Goal: Check status: Check status

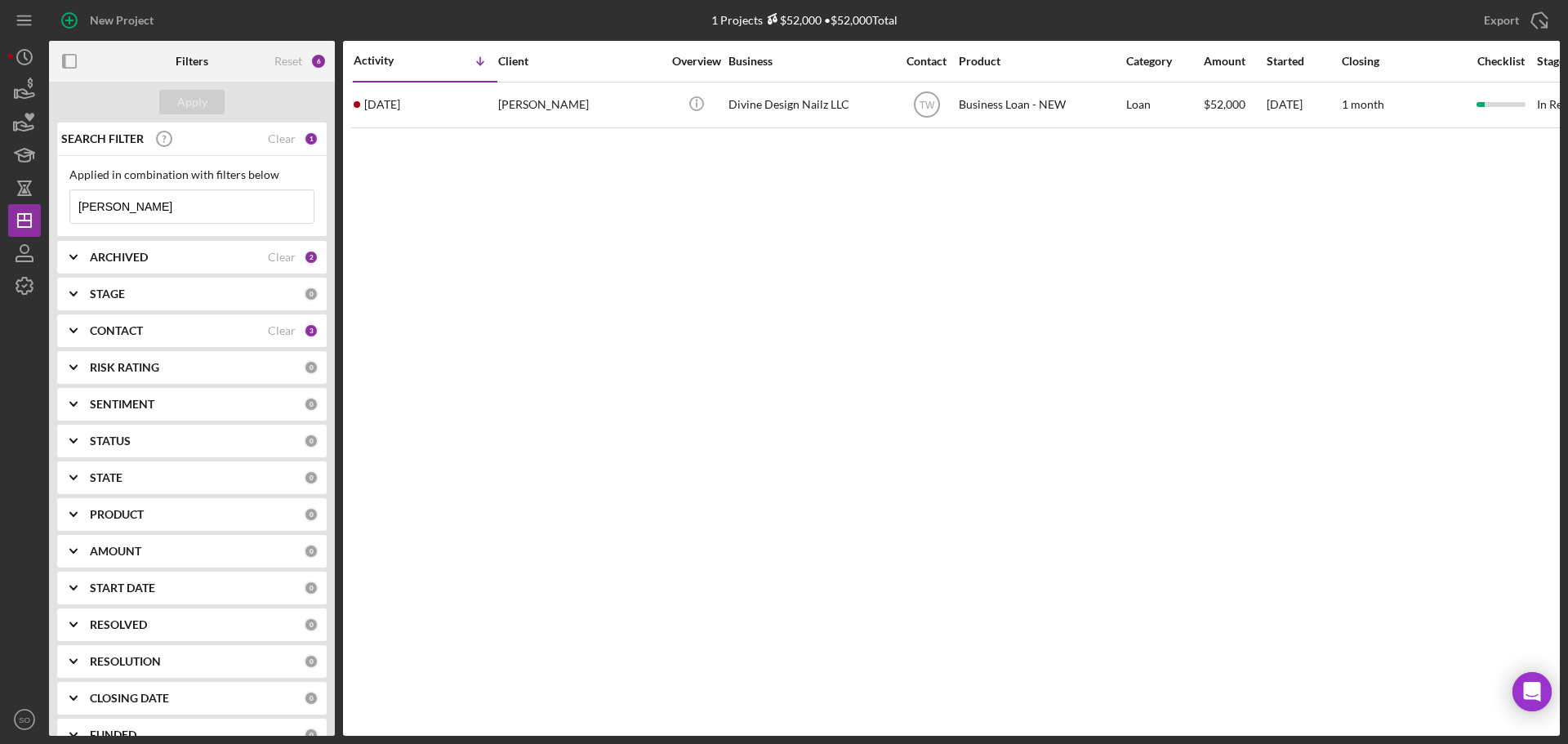
drag, startPoint x: 118, startPoint y: 211, endPoint x: 0, endPoint y: 176, distance: 123.1
click at [0, 176] on div "New Project 1 Projects $52,000 • $52,000 Total [PERSON_NAME] Export Icon/Export…" at bounding box center [784, 372] width 1568 height 744
type input "[PERSON_NAME]"
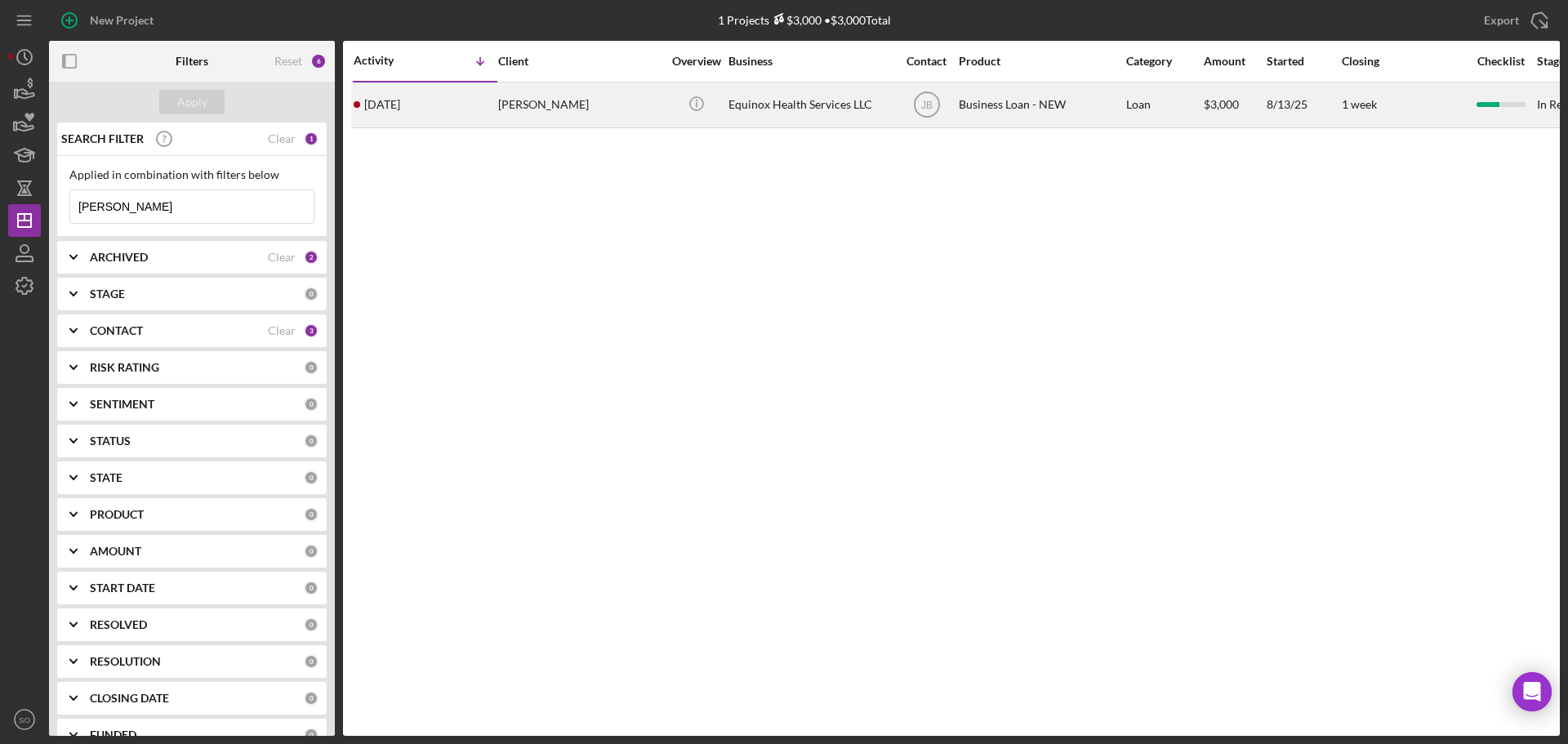
click at [529, 105] on div "[PERSON_NAME]" at bounding box center [581, 105] width 164 height 43
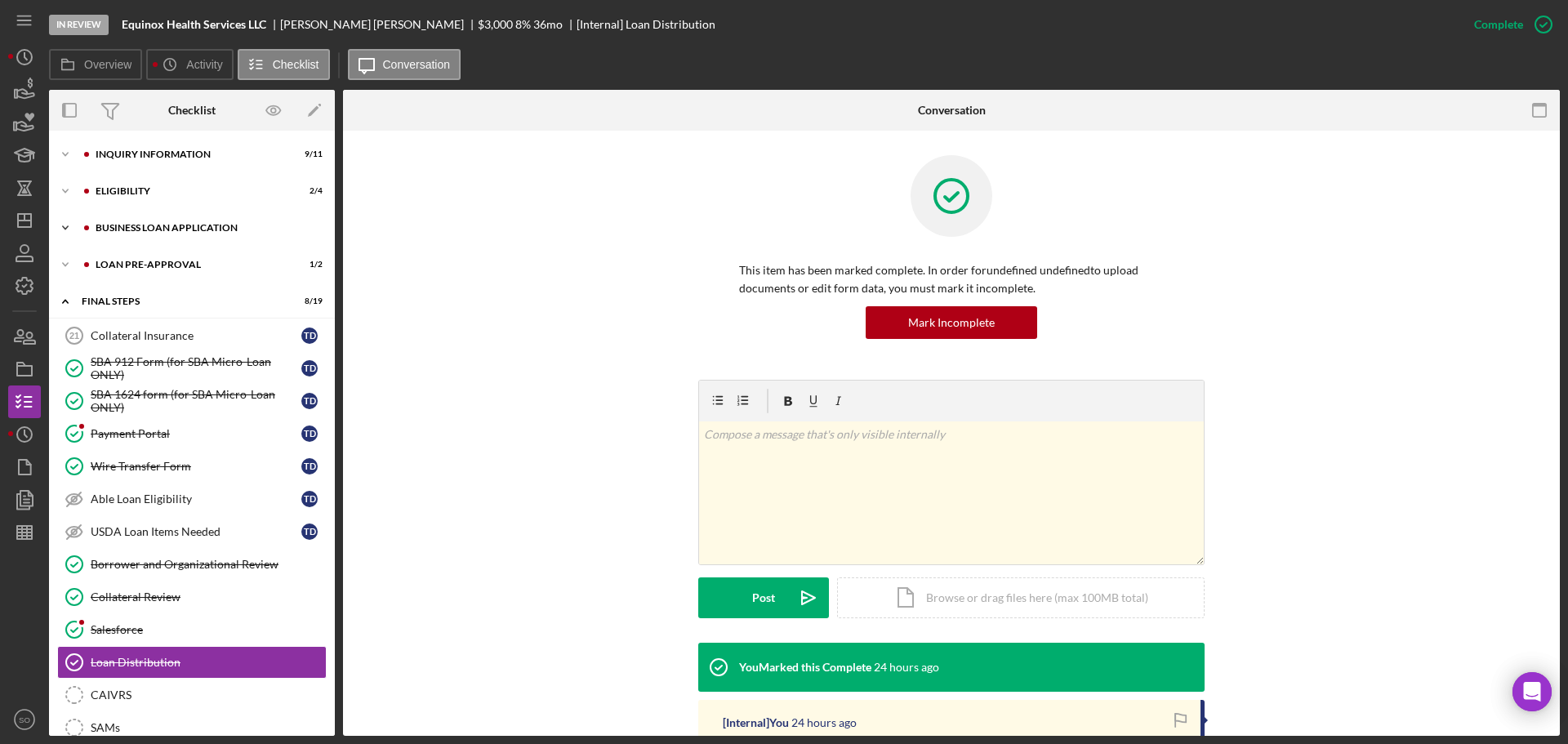
click at [168, 232] on div "BUSINESS LOAN APPLICATION" at bounding box center [205, 228] width 219 height 10
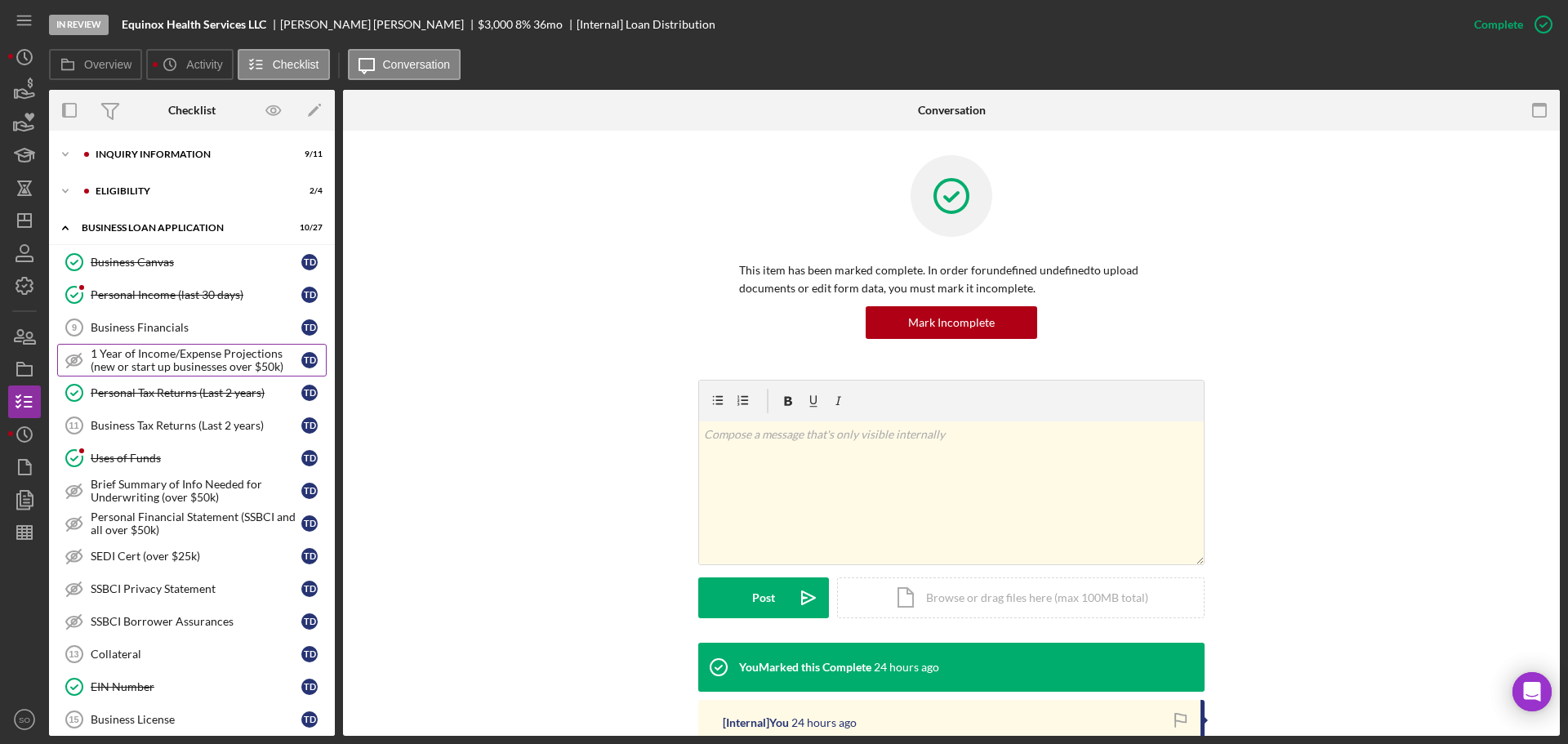
scroll to position [245, 0]
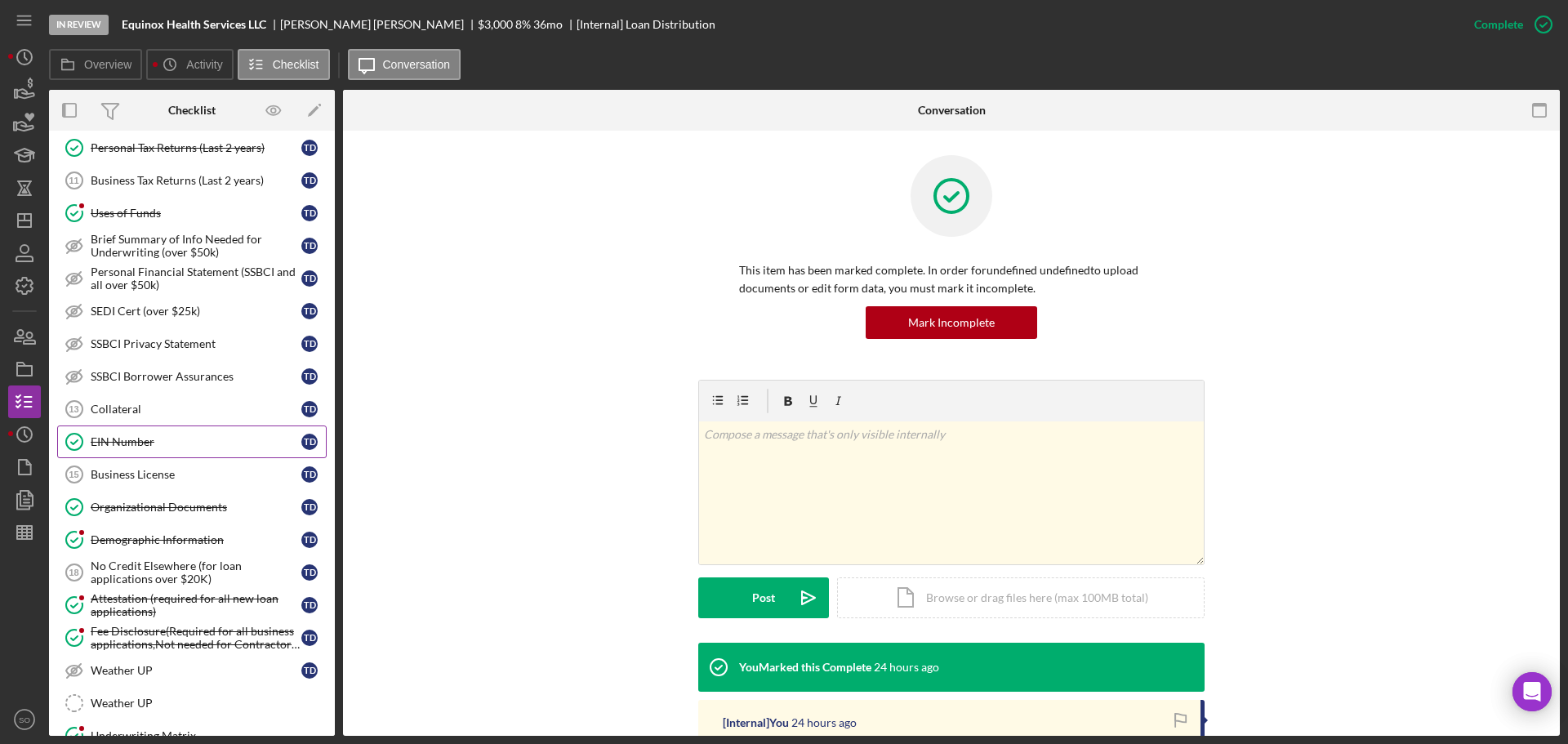
click at [144, 440] on div "EIN Number" at bounding box center [196, 442] width 210 height 13
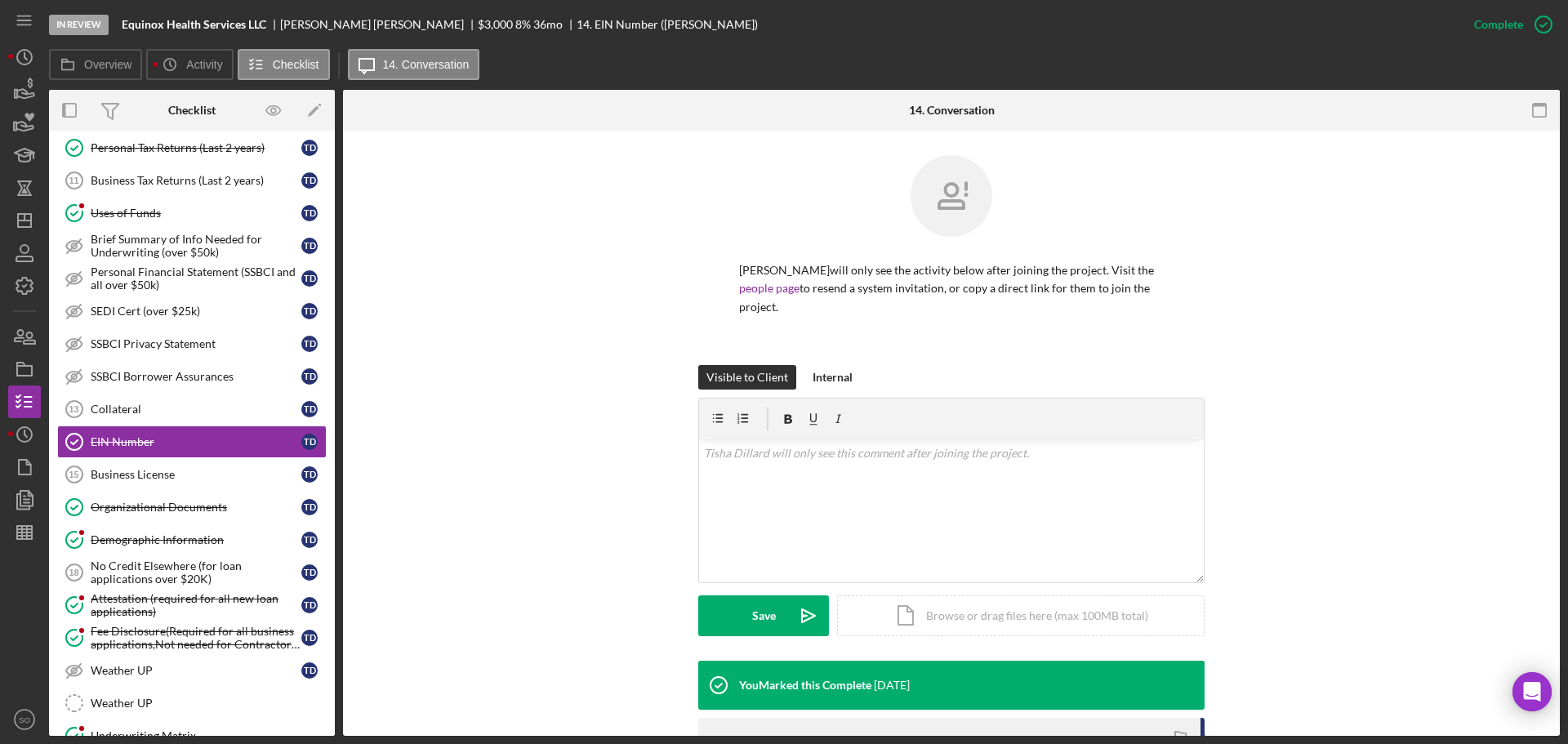
scroll to position [232, 0]
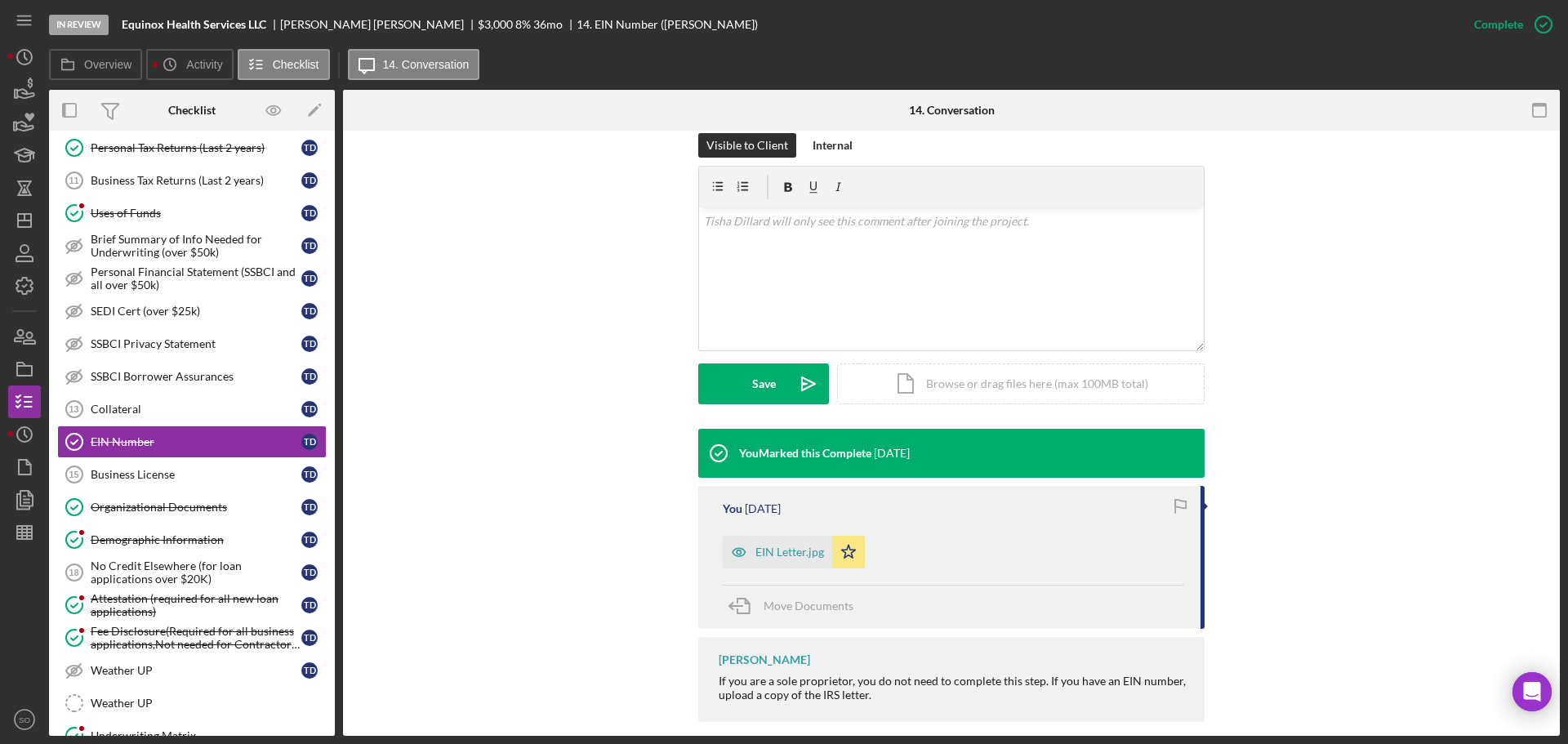
click at [788, 551] on div "You [DATE] EIN Letter.jpg Icon/Star Move Documents" at bounding box center [951, 557] width 507 height 143
click at [780, 545] on div "EIN Letter.jpg" at bounding box center [790, 552] width 69 height 13
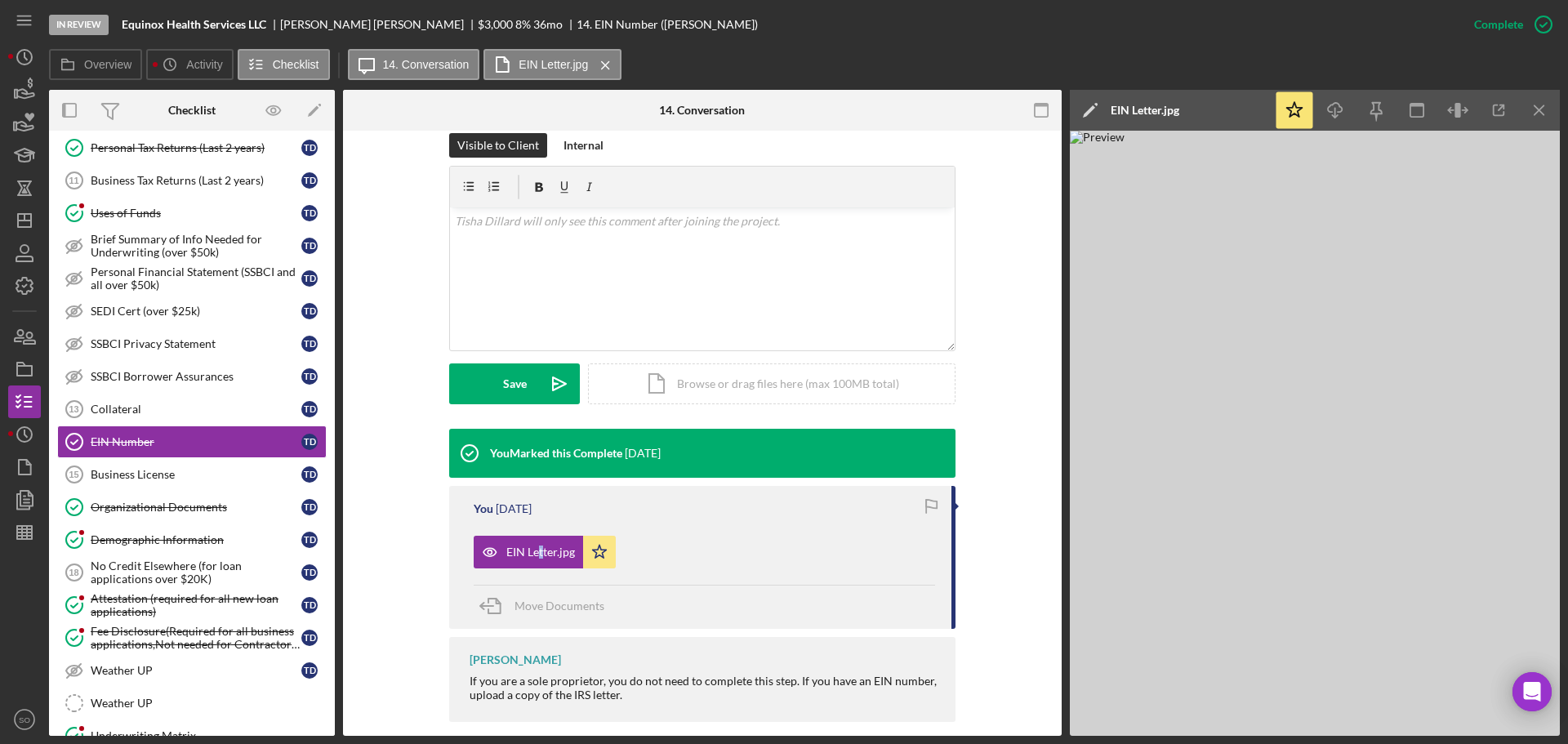
scroll to position [0, 0]
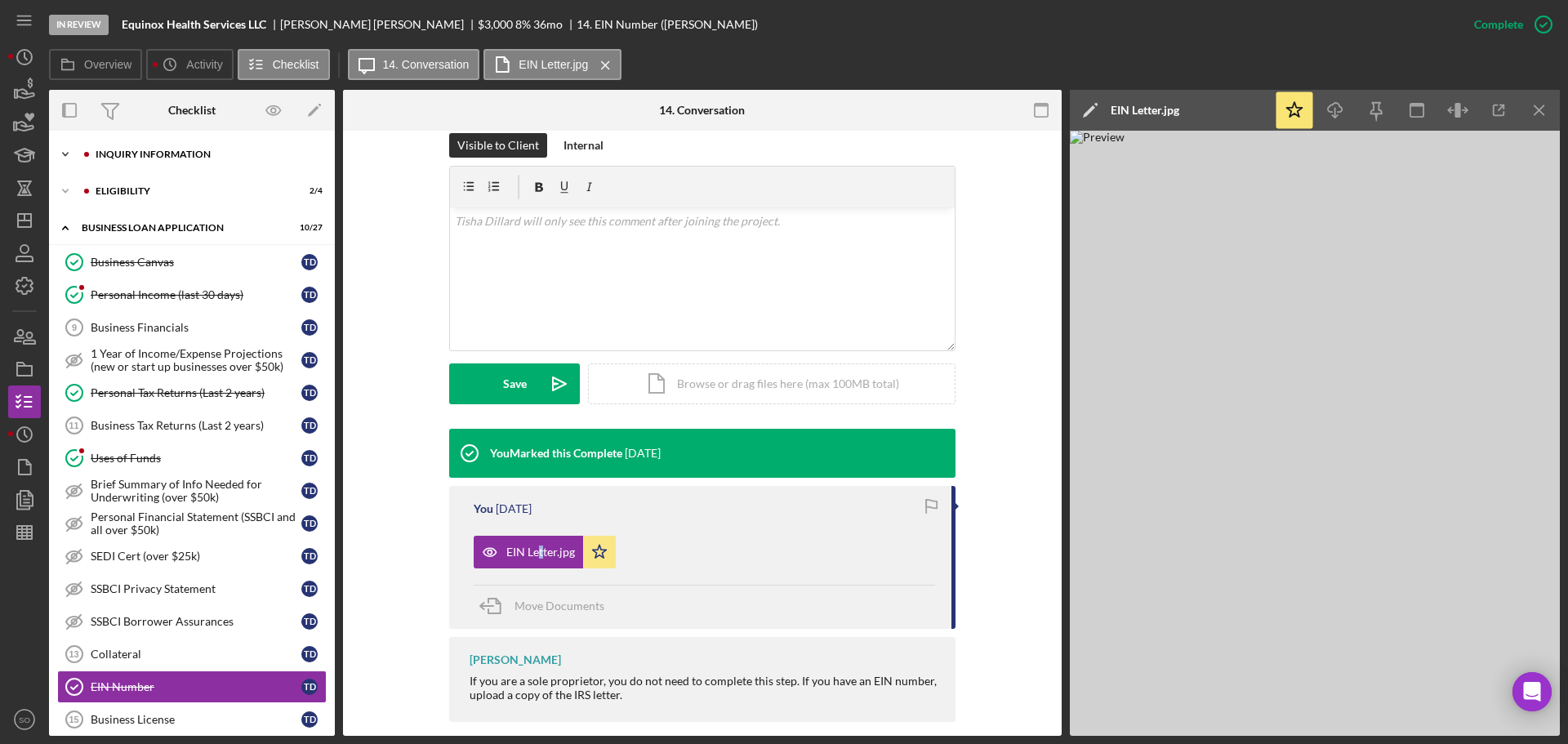
click at [165, 153] on div "INQUIRY INFORMATION" at bounding box center [205, 155] width 219 height 10
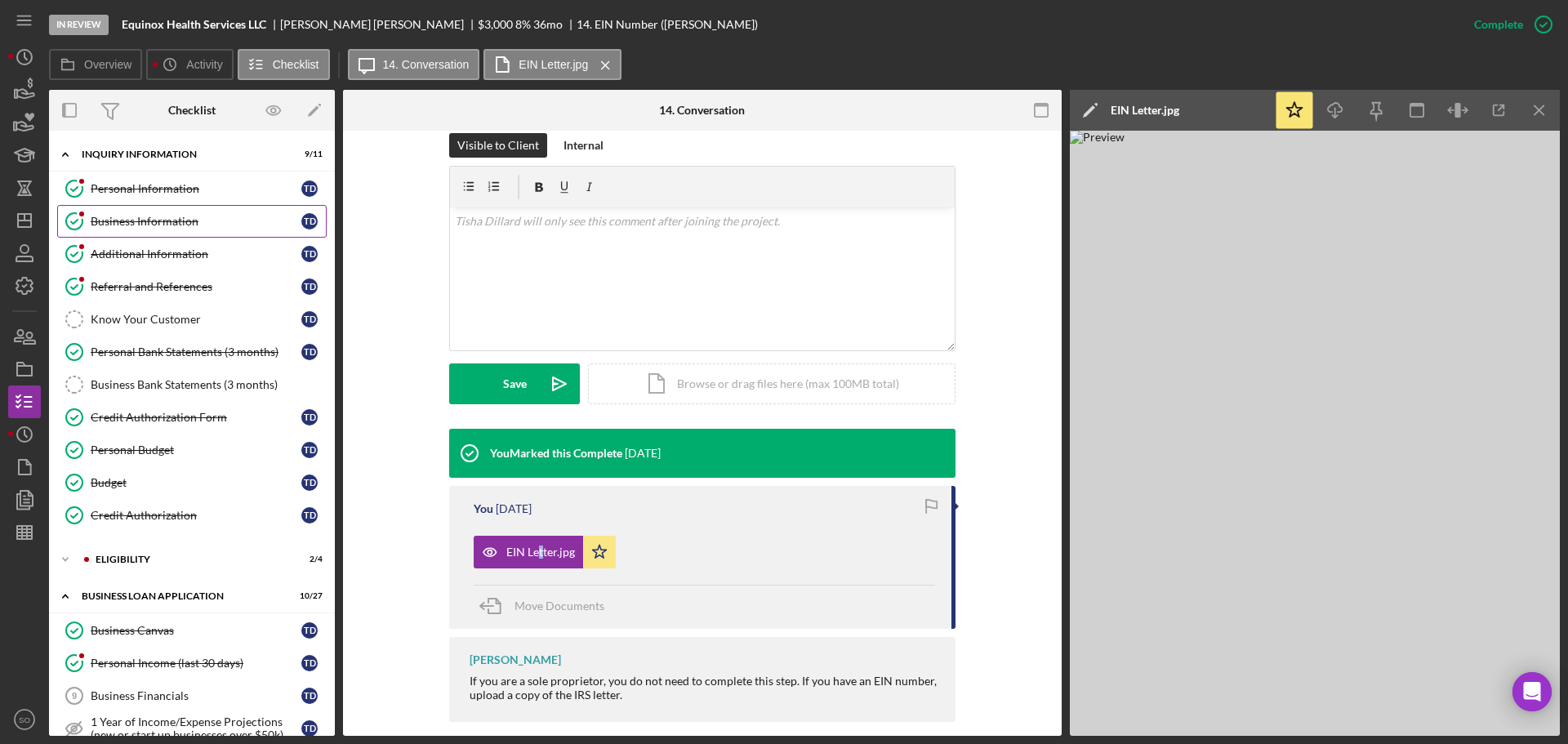
click at [178, 225] on div "Business Information" at bounding box center [196, 221] width 210 height 13
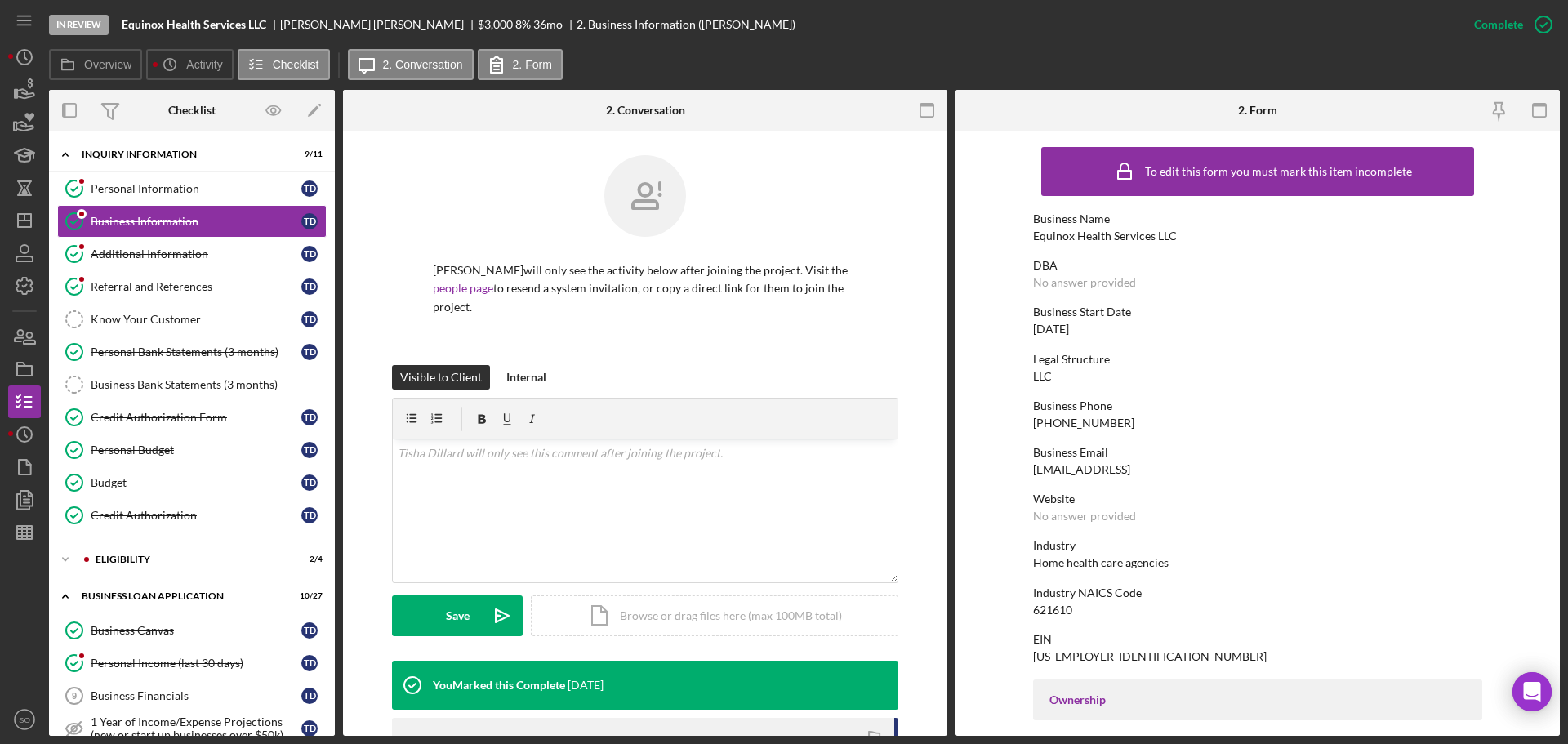
scroll to position [82, 0]
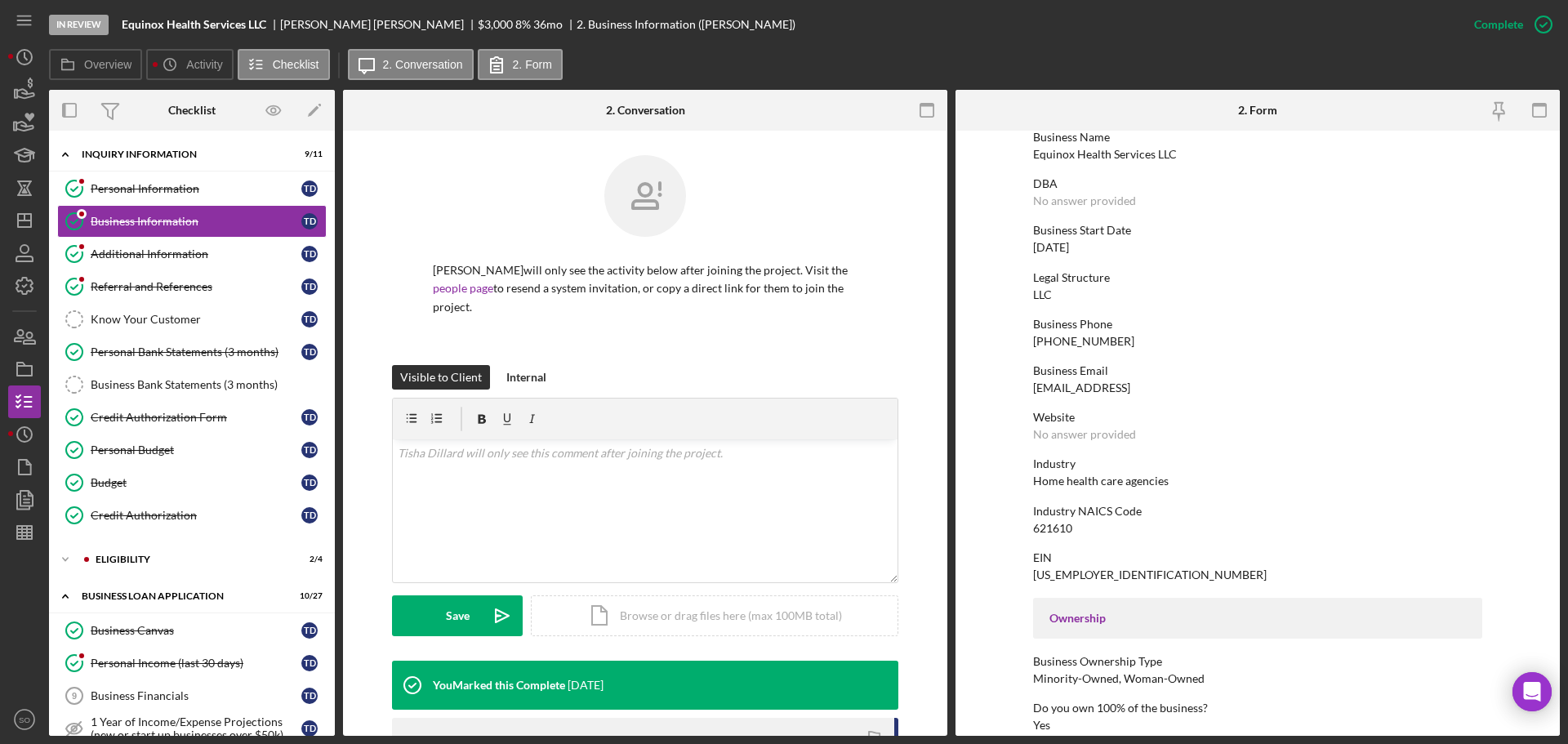
click at [1060, 570] on div "46-5312636" at bounding box center [1150, 575] width 233 height 13
copy div "46-5312636"
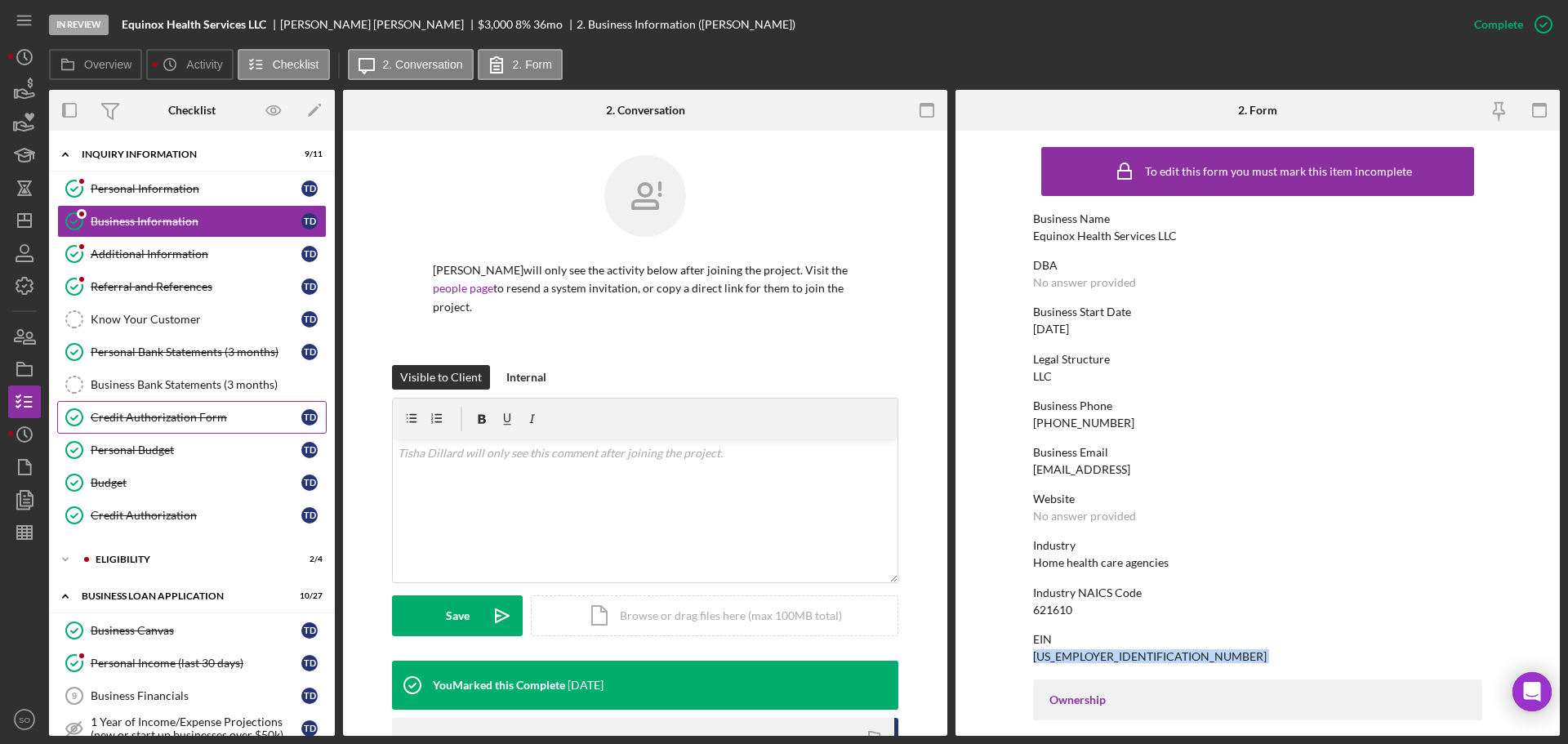
click at [215, 413] on div "Credit Authorization Form" at bounding box center [196, 417] width 210 height 13
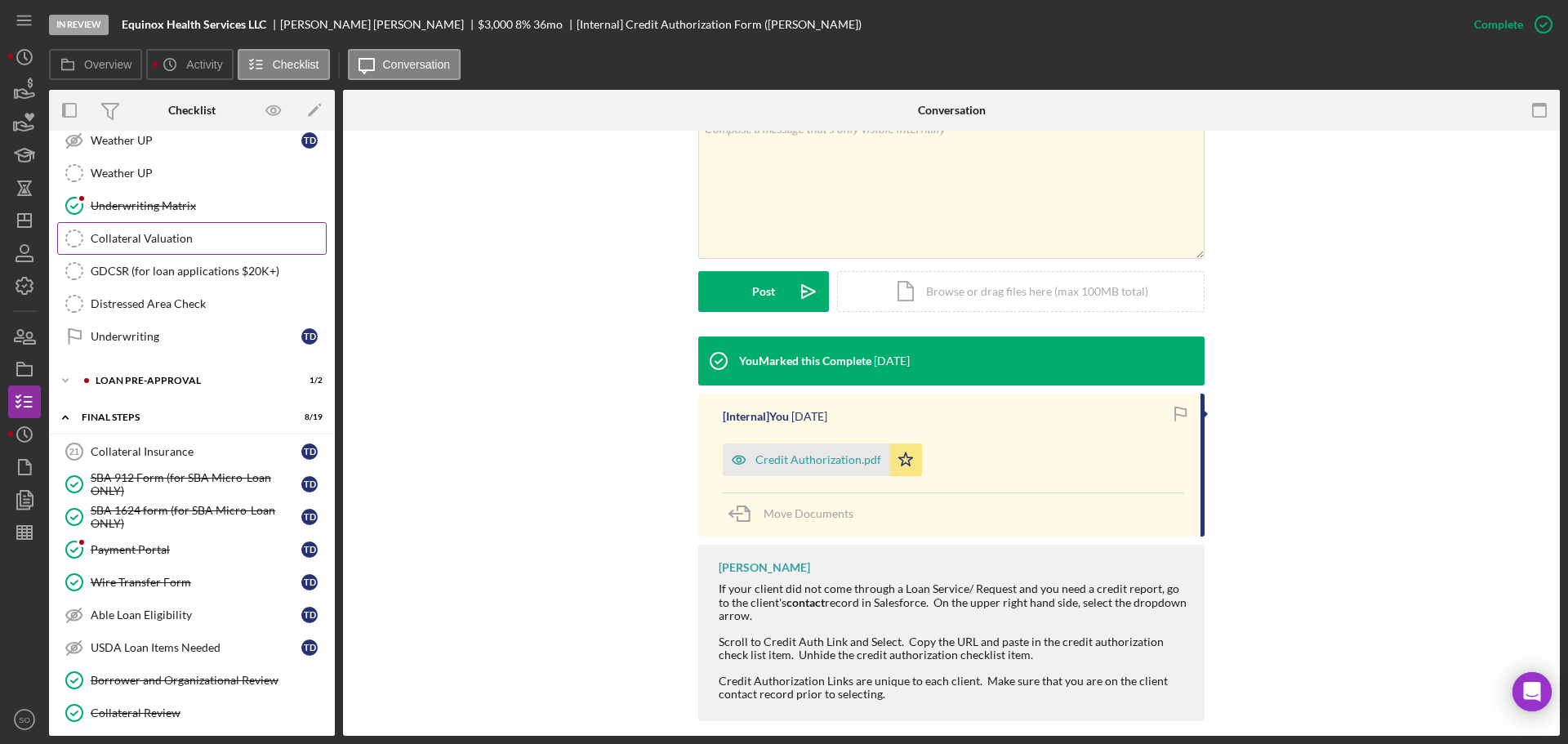
scroll to position [1306, 0]
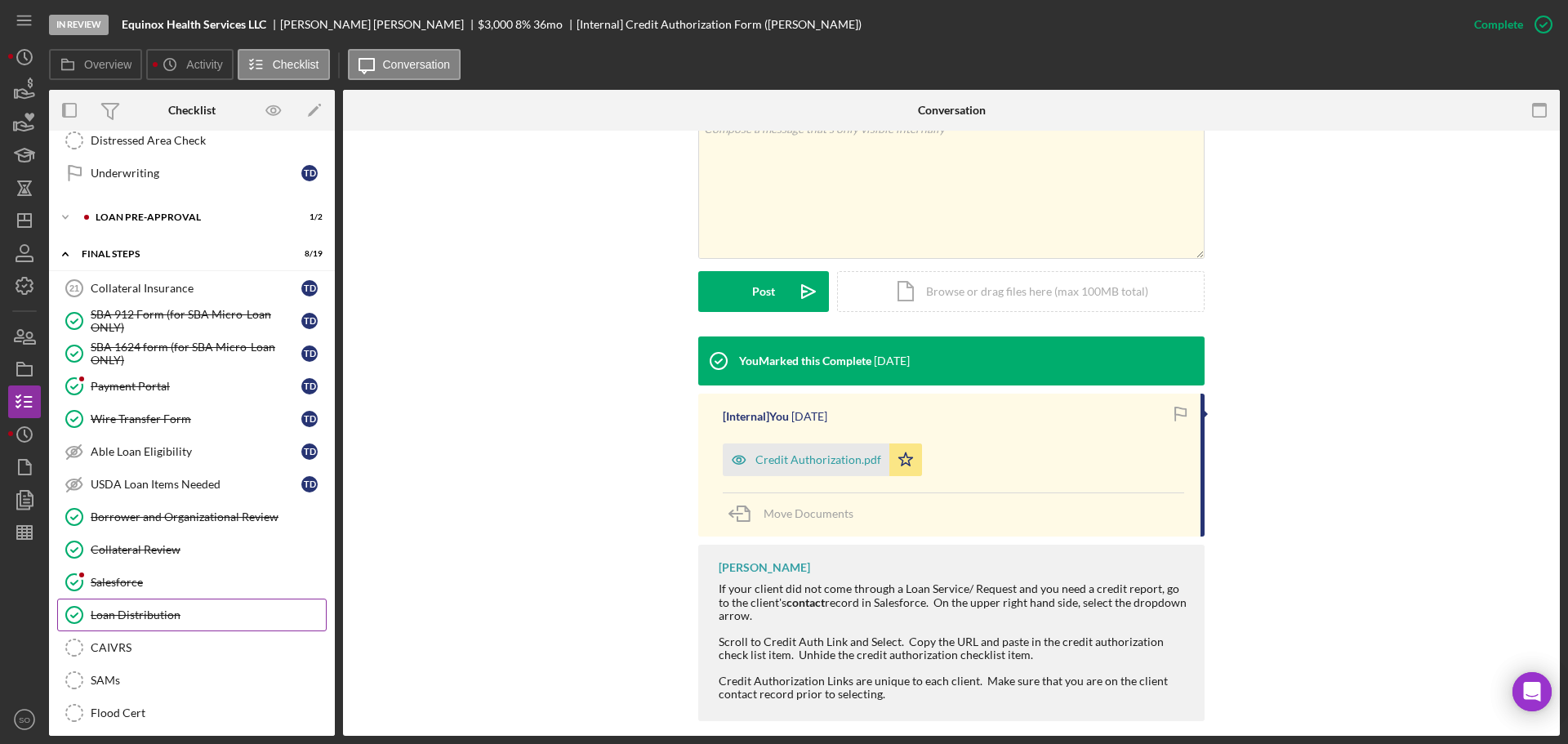
click at [155, 615] on div "Loan Distribution" at bounding box center [208, 615] width 235 height 13
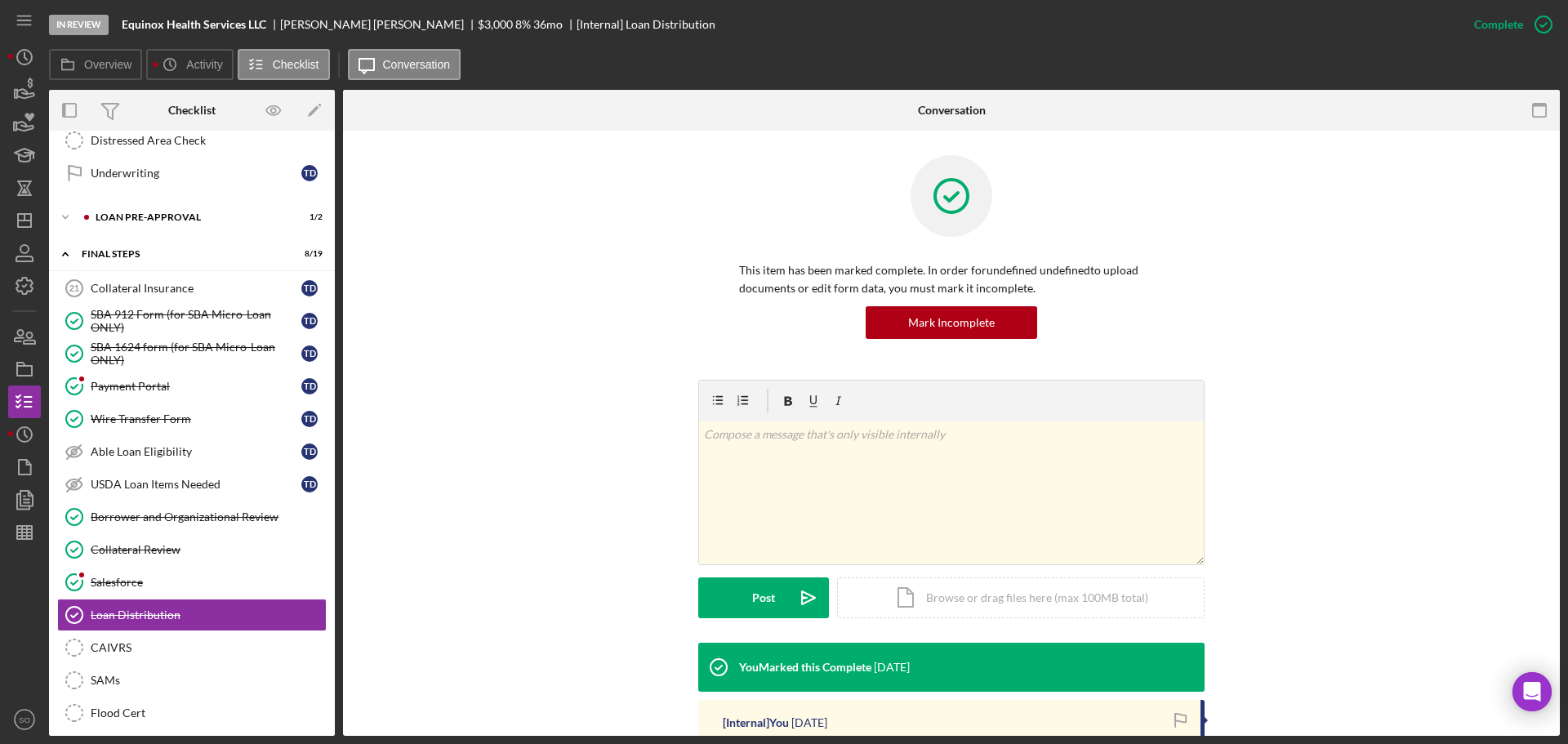
scroll to position [245, 0]
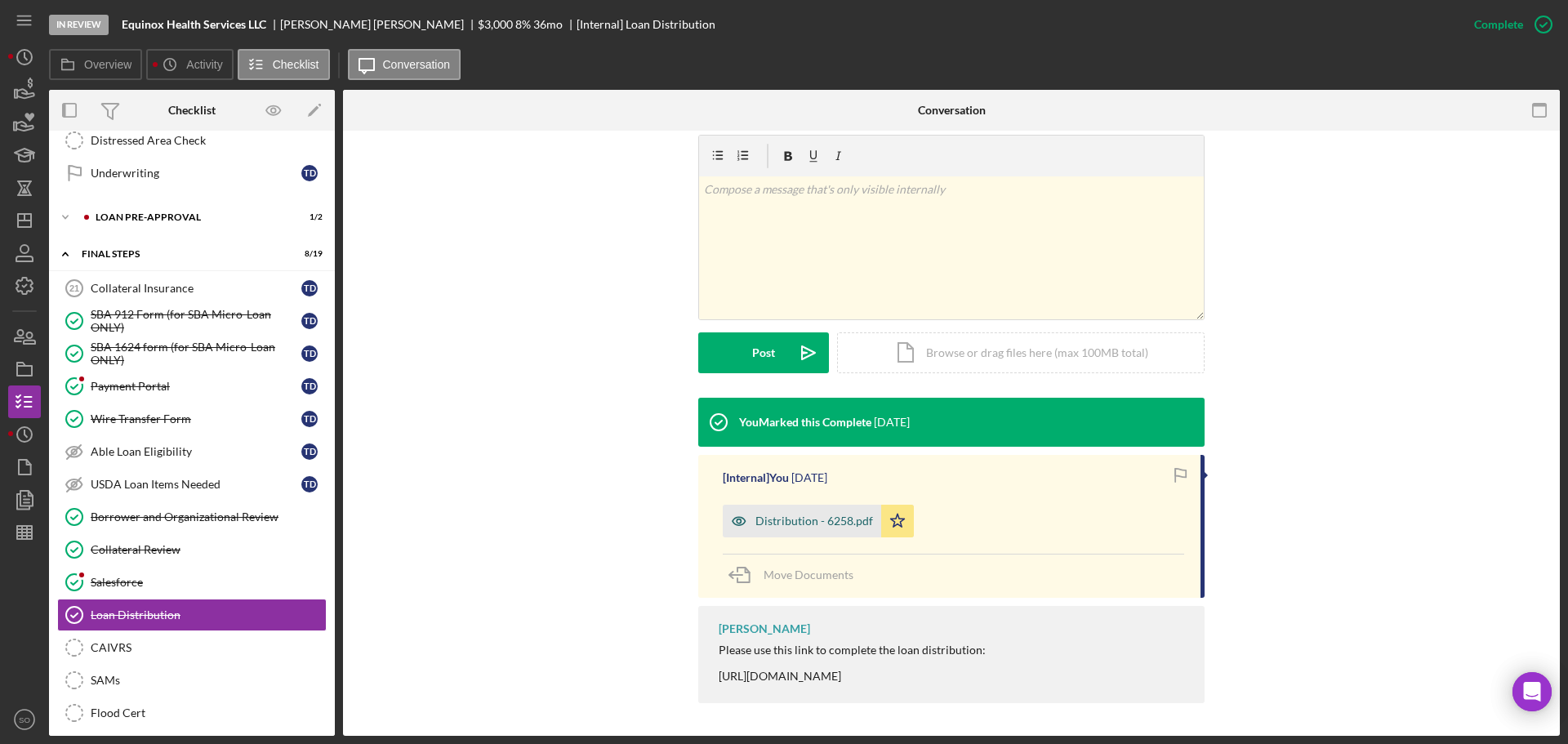
click at [813, 524] on div "Distribution - 6258.pdf" at bounding box center [815, 521] width 118 height 13
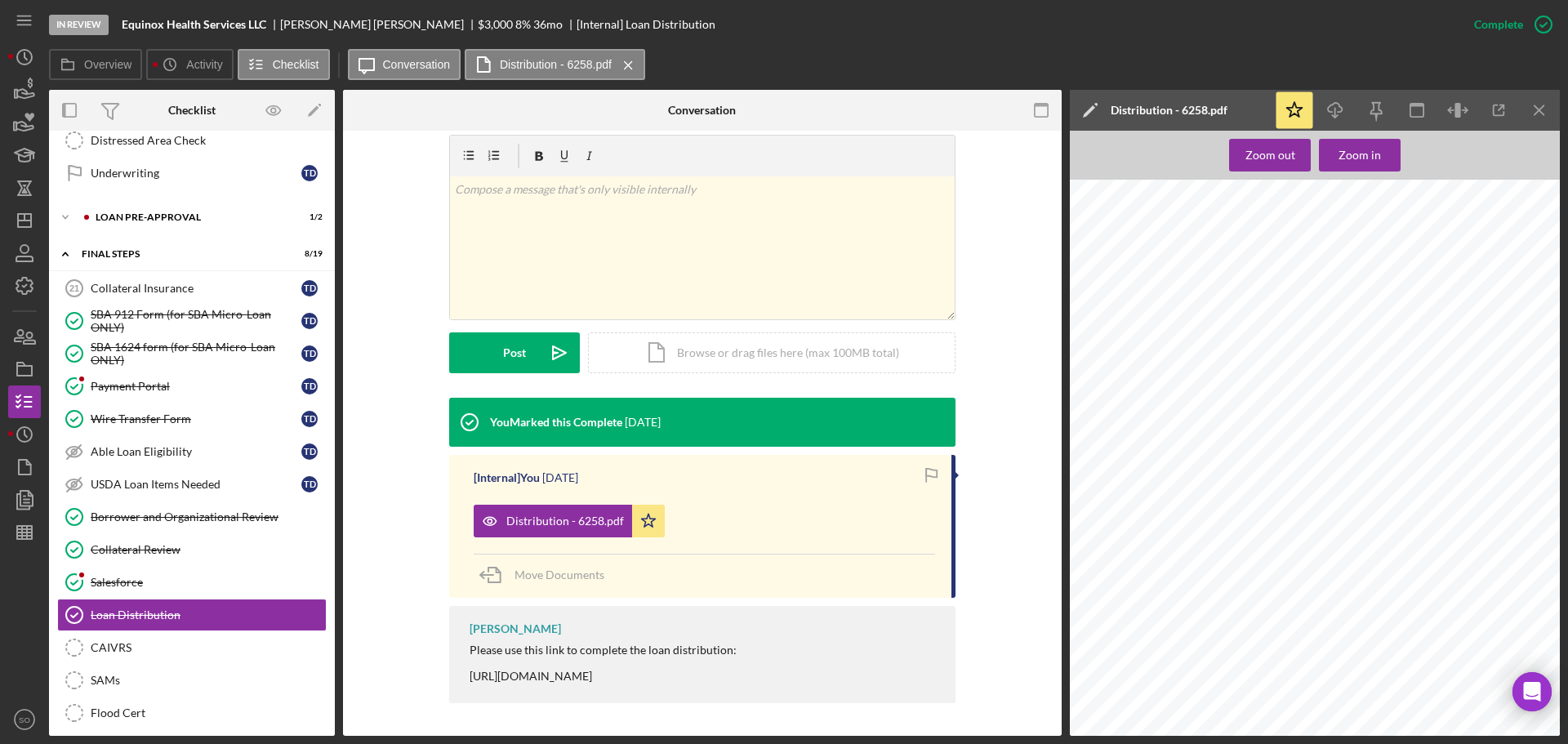
scroll to position [2123, 0]
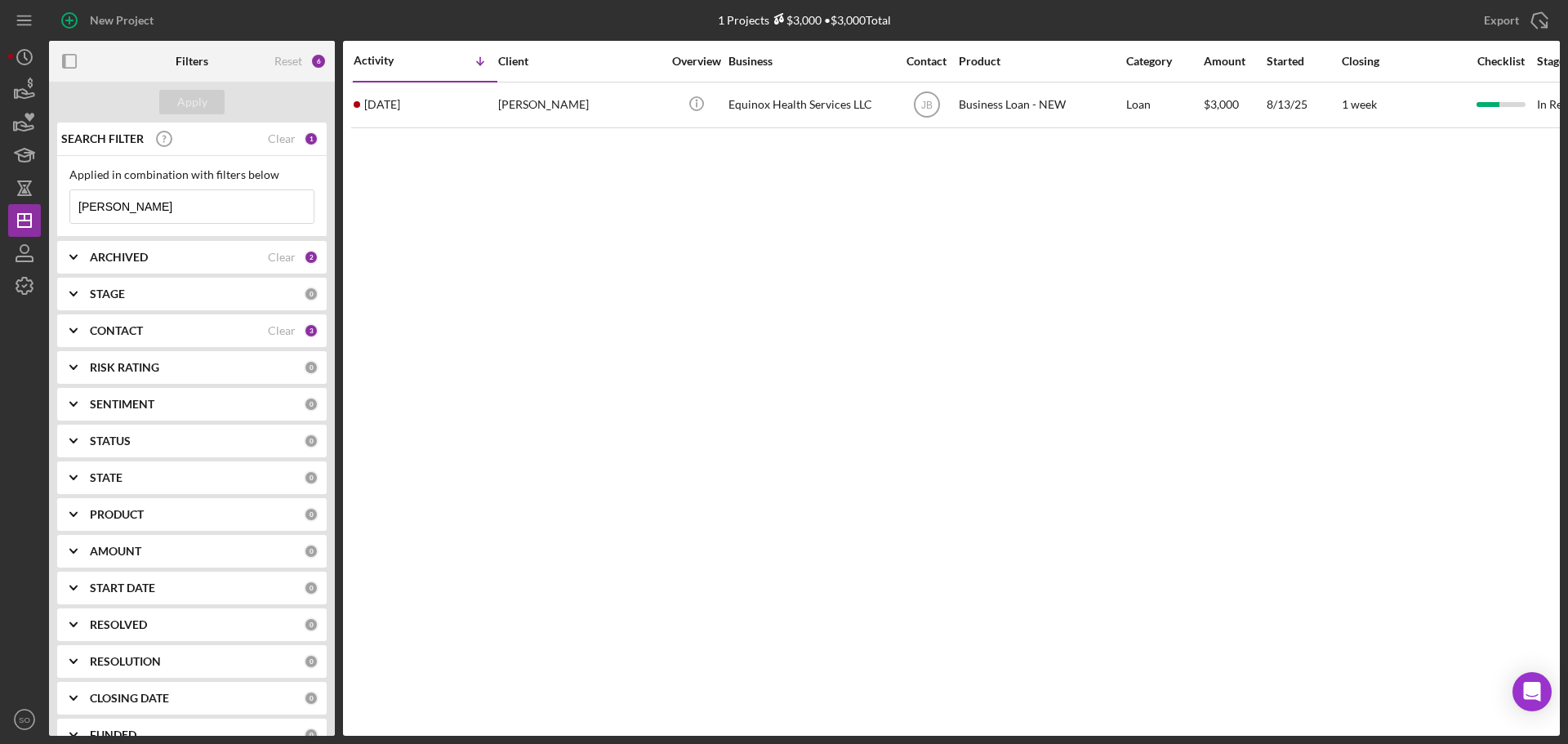
drag, startPoint x: 168, startPoint y: 210, endPoint x: 47, endPoint y: 177, distance: 125.4
click at [21, 214] on div "New Project 1 Projects $3,000 • $3,000 Total [PERSON_NAME] Export Icon/Export F…" at bounding box center [784, 367] width 1552 height 736
type input "india"
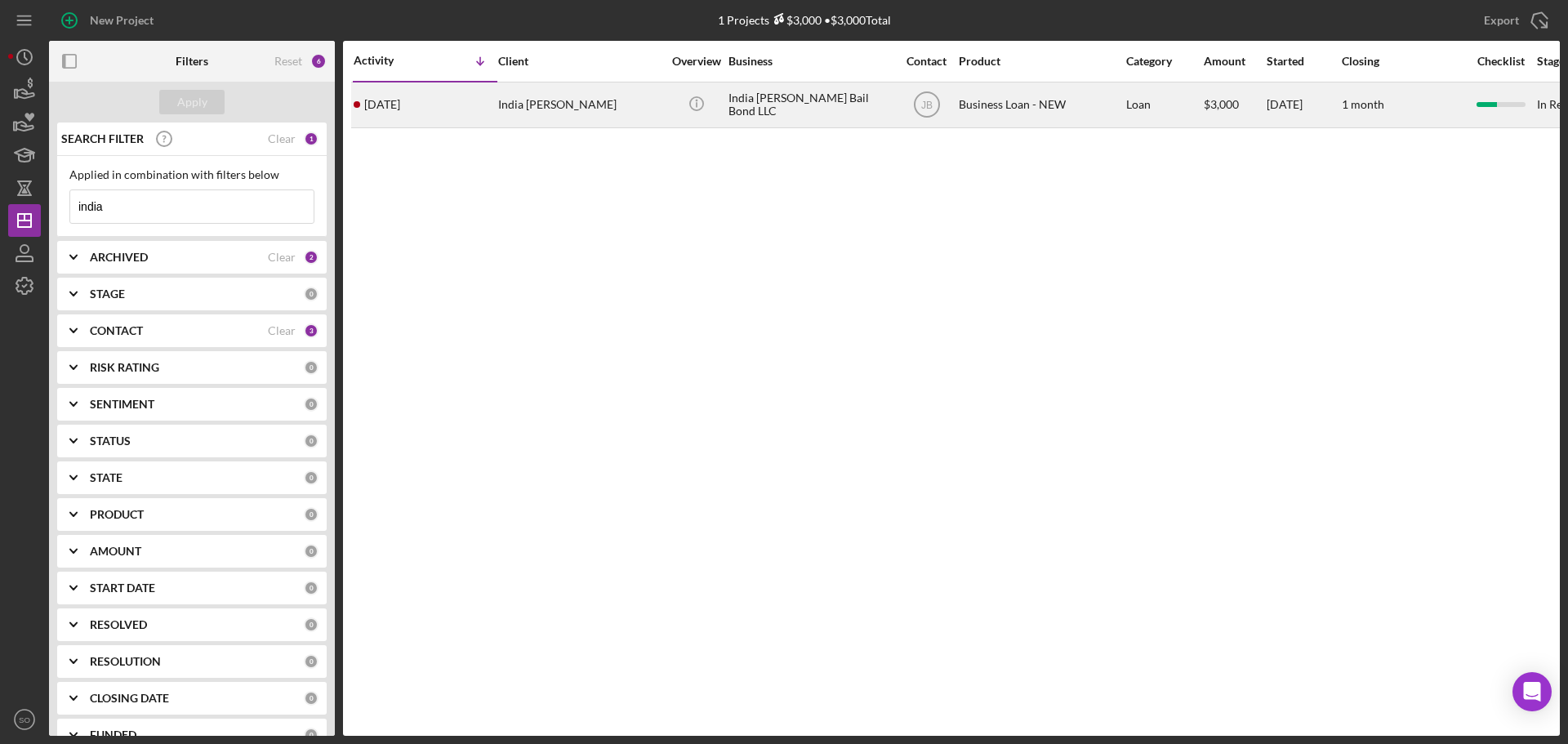
click at [588, 106] on div "India [PERSON_NAME]" at bounding box center [581, 105] width 164 height 43
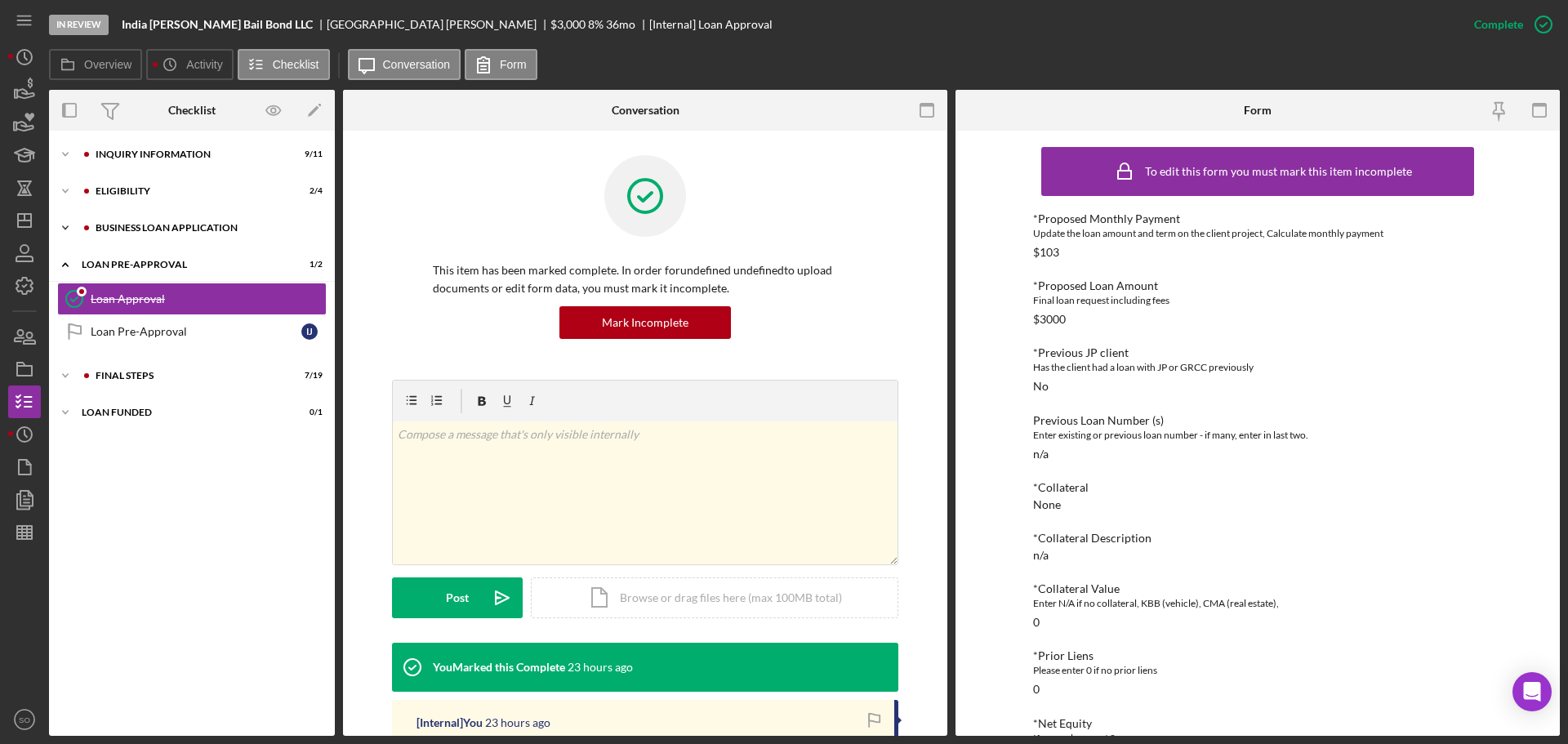
click at [161, 230] on div "BUSINESS LOAN APPLICATION" at bounding box center [205, 228] width 219 height 10
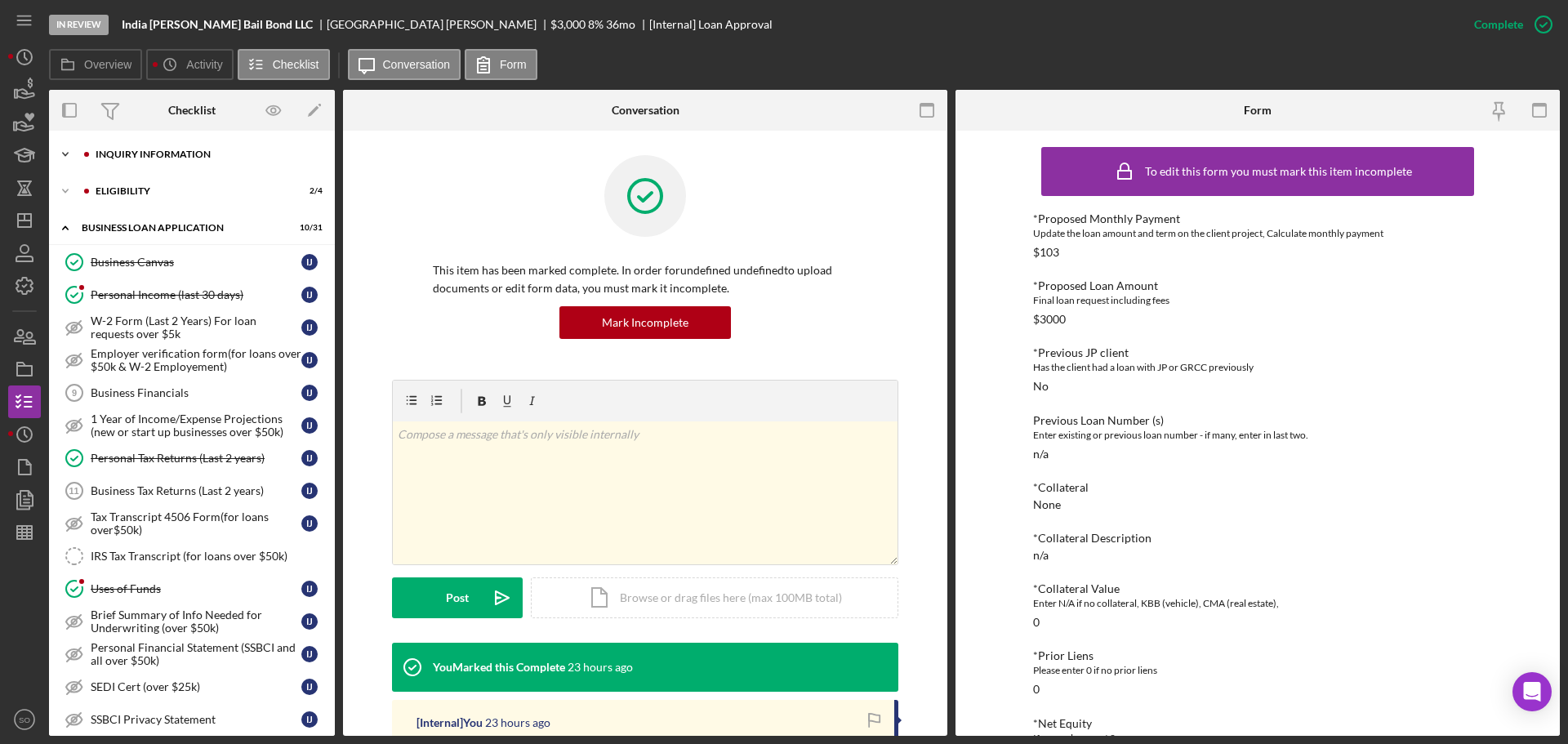
click at [159, 160] on div "Icon/Expander INQUIRY INFORMATION 9 / 11" at bounding box center [192, 155] width 286 height 33
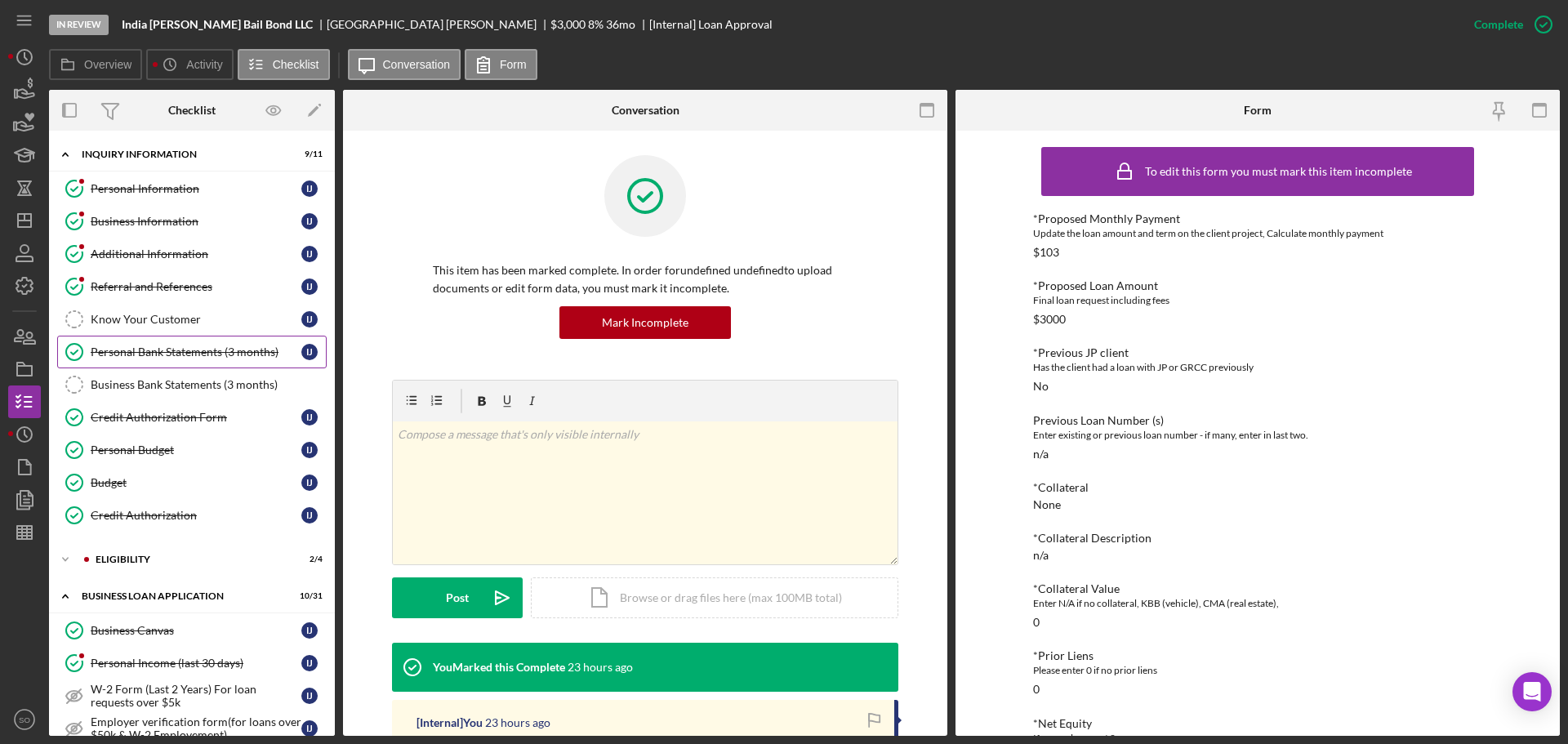
click at [196, 356] on div "Personal Bank Statements (3 months)" at bounding box center [196, 352] width 210 height 13
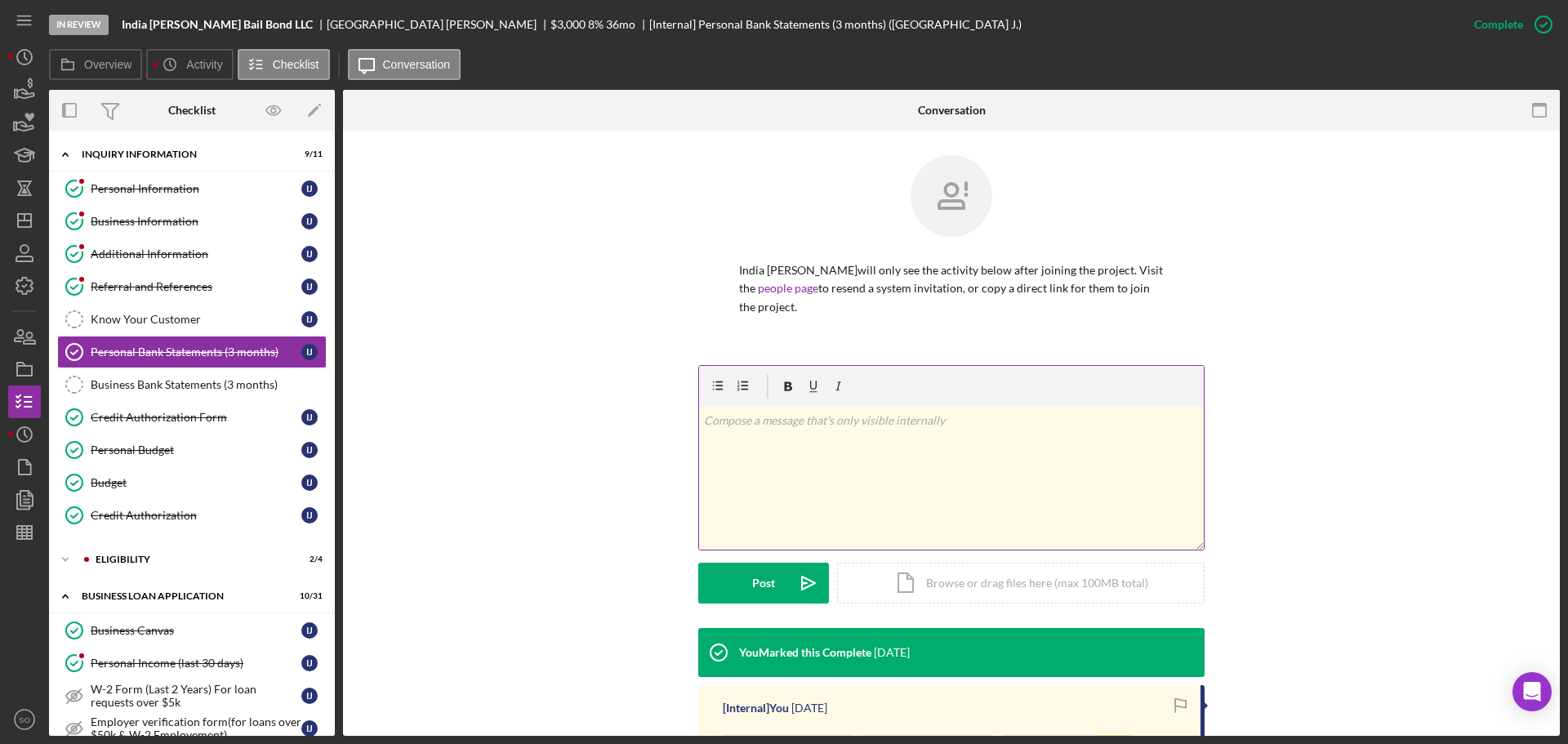
scroll to position [220, 0]
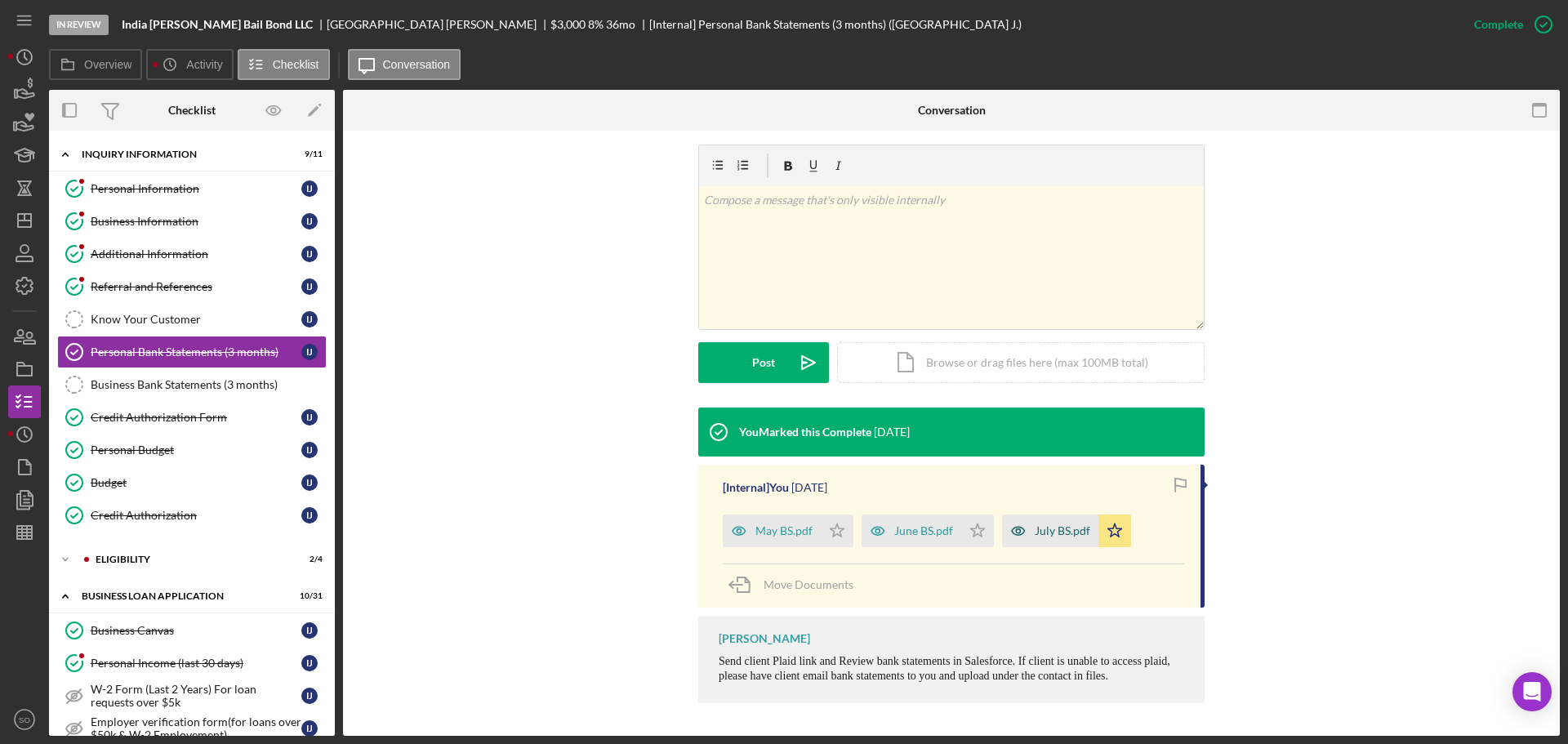
click at [1055, 526] on div "July BS.pdf" at bounding box center [1063, 530] width 56 height 13
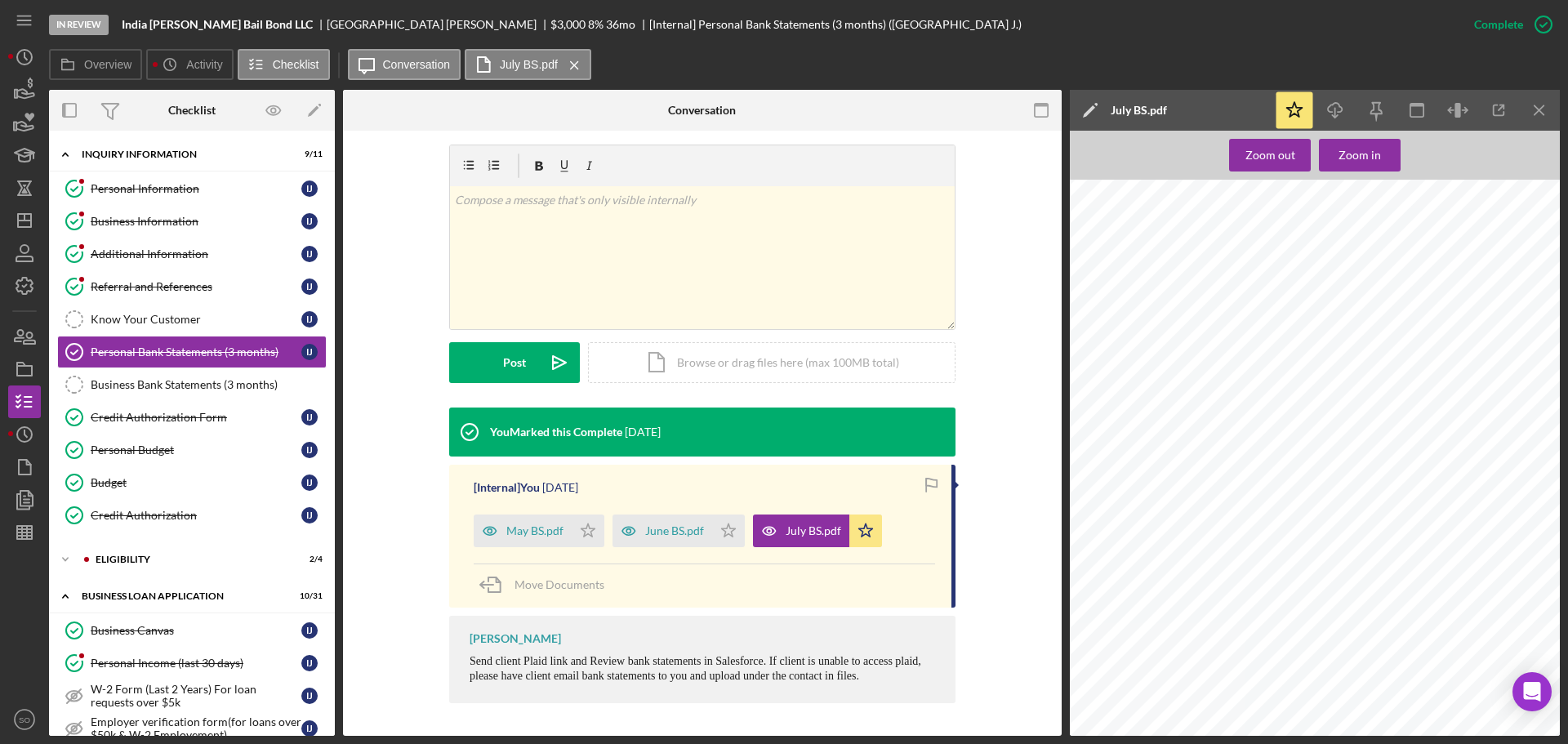
scroll to position [7618, 0]
click at [33, 217] on icon "Icon/Dashboard" at bounding box center [25, 220] width 41 height 41
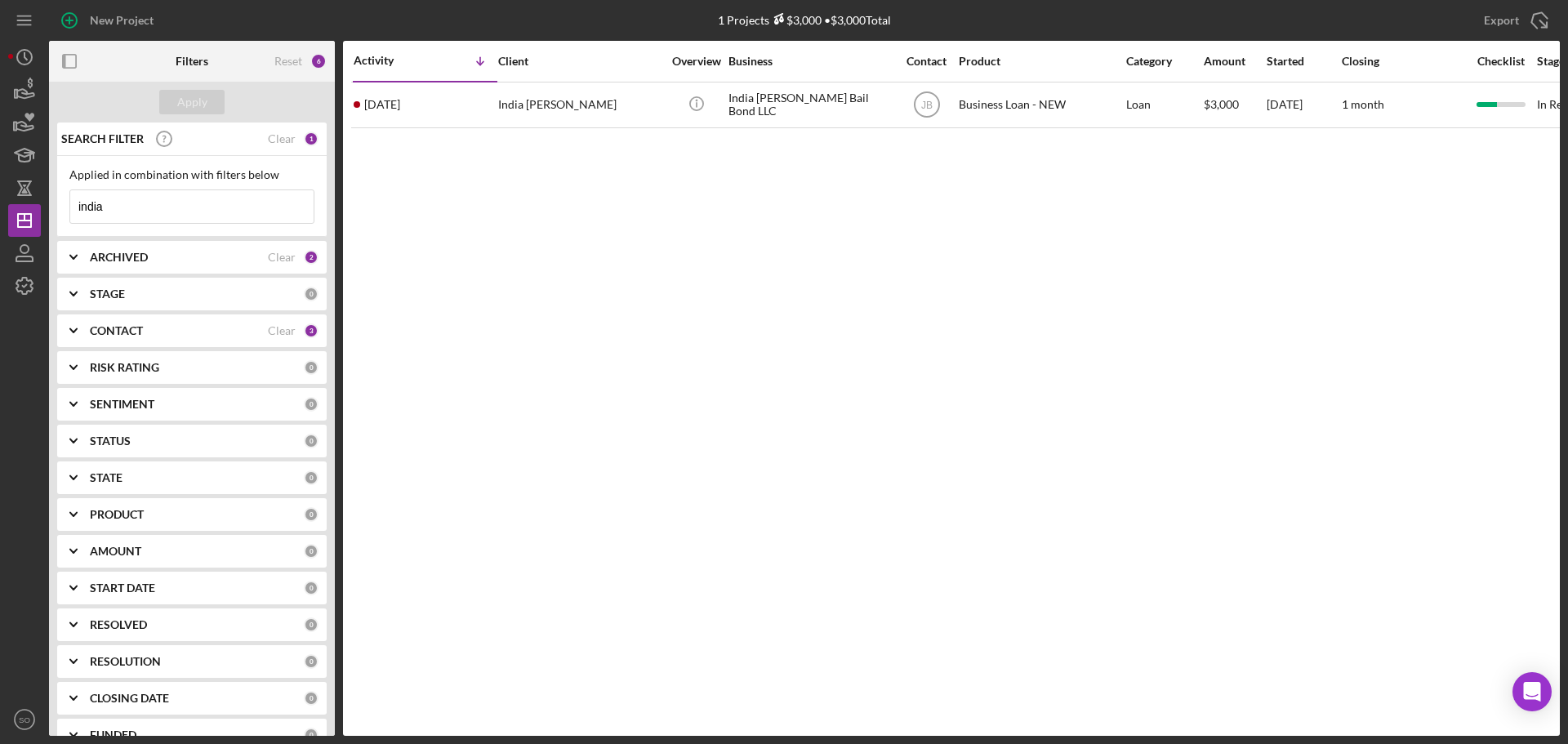
drag, startPoint x: 180, startPoint y: 214, endPoint x: 0, endPoint y: 188, distance: 181.9
click at [0, 188] on div "New Project 1 Projects $3,000 • $3,000 Total india Export Icon/Export Filters R…" at bounding box center [784, 372] width 1568 height 744
type input "[PERSON_NAME]"
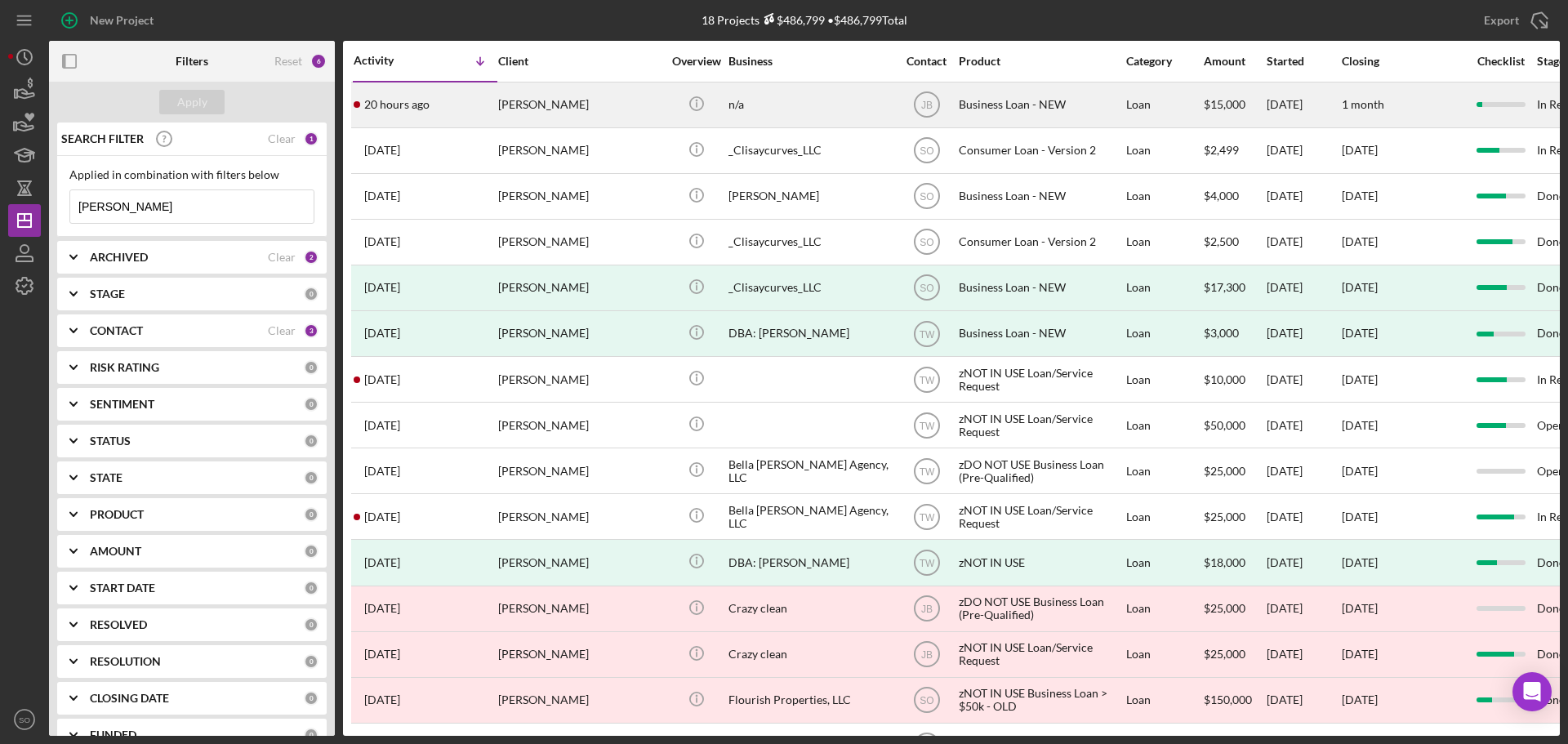
click at [546, 111] on div "[PERSON_NAME]" at bounding box center [581, 105] width 164 height 43
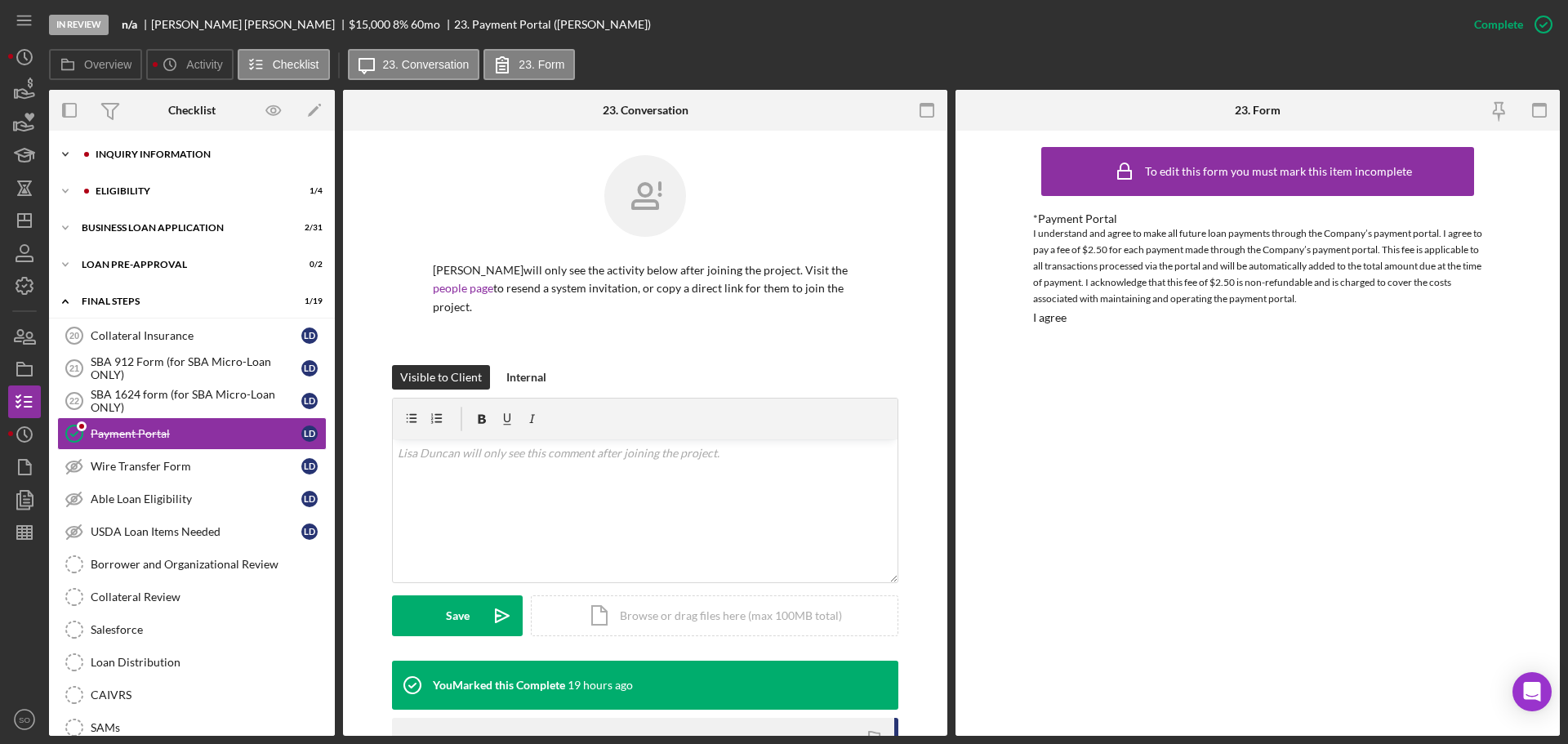
drag, startPoint x: 172, startPoint y: 159, endPoint x: 170, endPoint y: 170, distance: 11.2
click at [172, 159] on div "INQUIRY INFORMATION" at bounding box center [205, 155] width 219 height 10
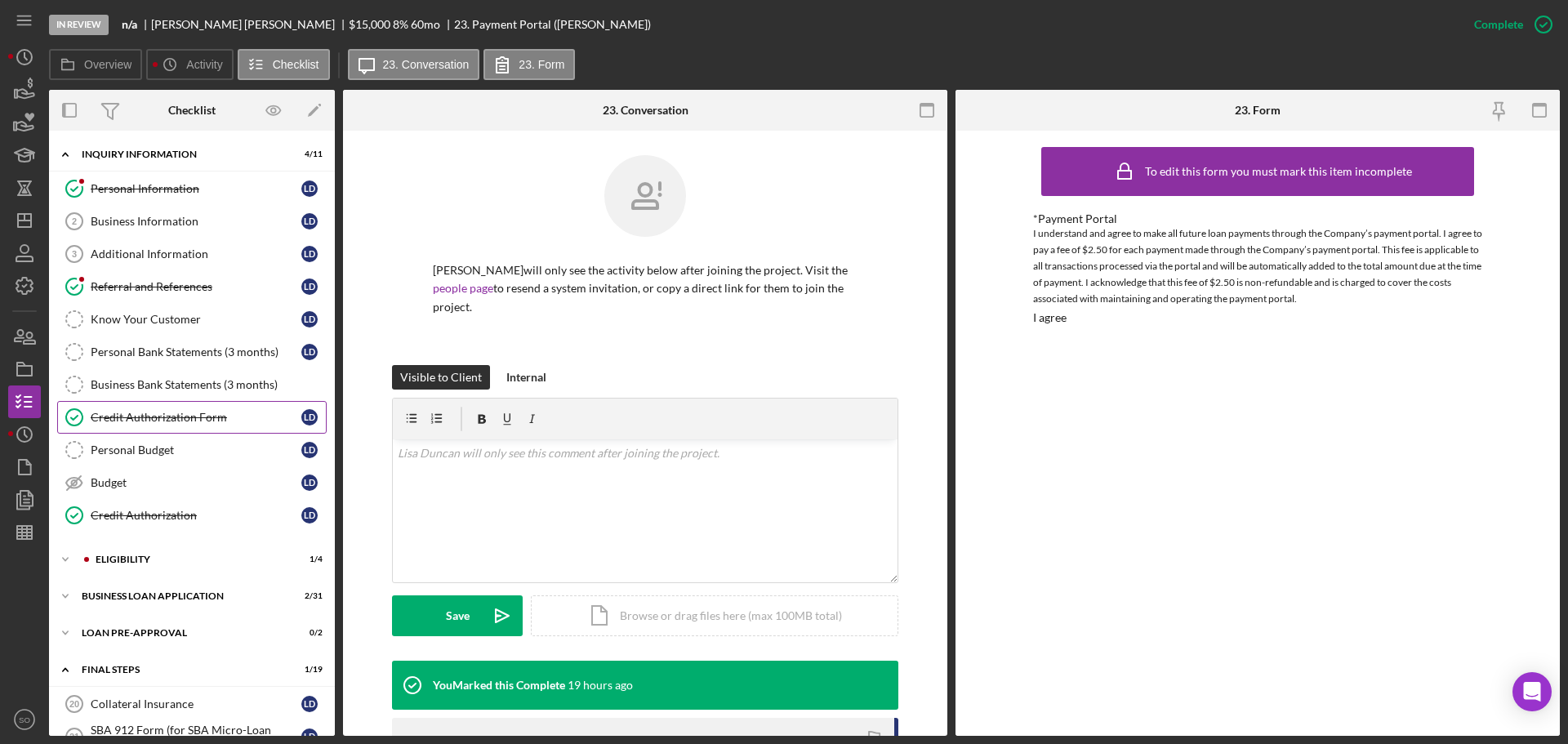
click at [206, 416] on div "Credit Authorization Form" at bounding box center [196, 417] width 210 height 13
